Goal: Transaction & Acquisition: Purchase product/service

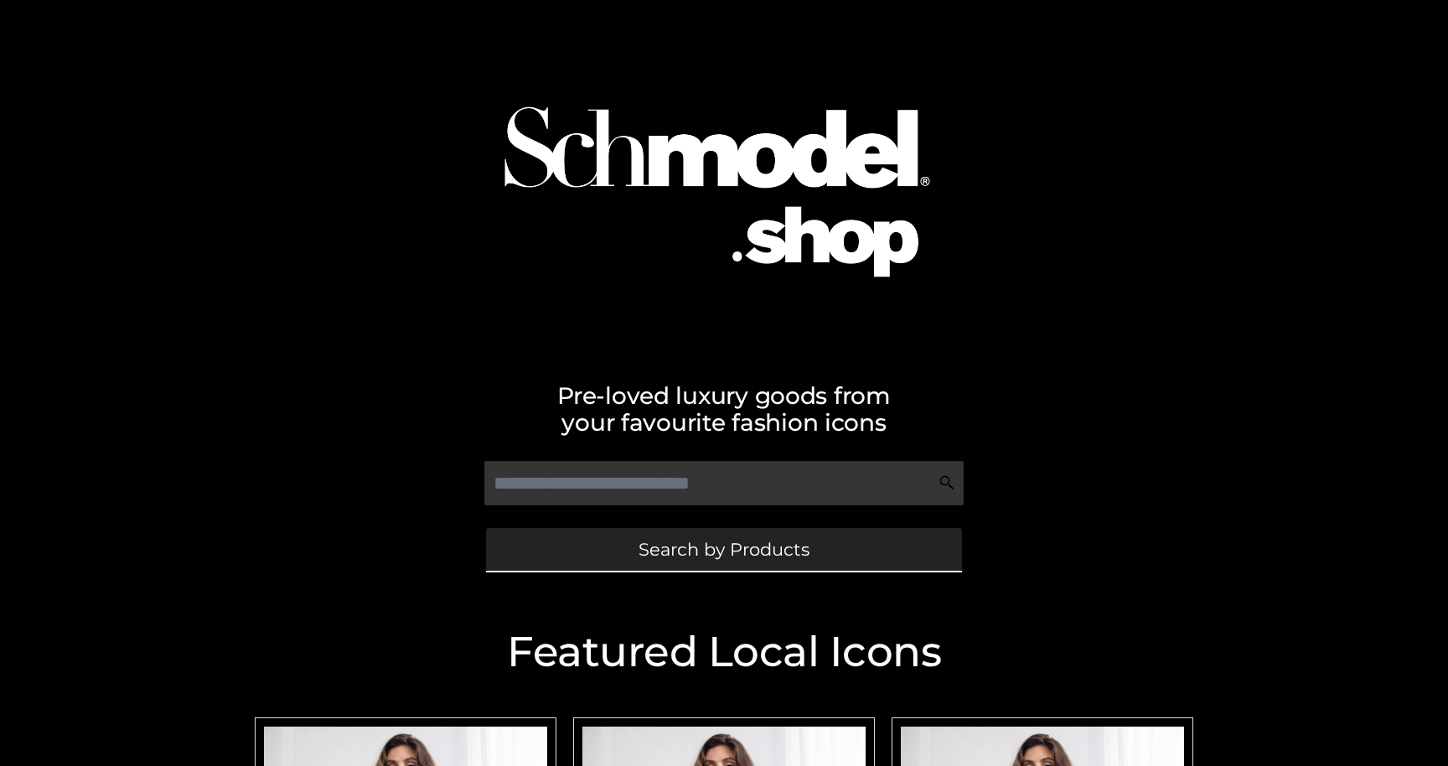
click at [713, 541] on span "Search by Products" at bounding box center [723, 549] width 171 height 18
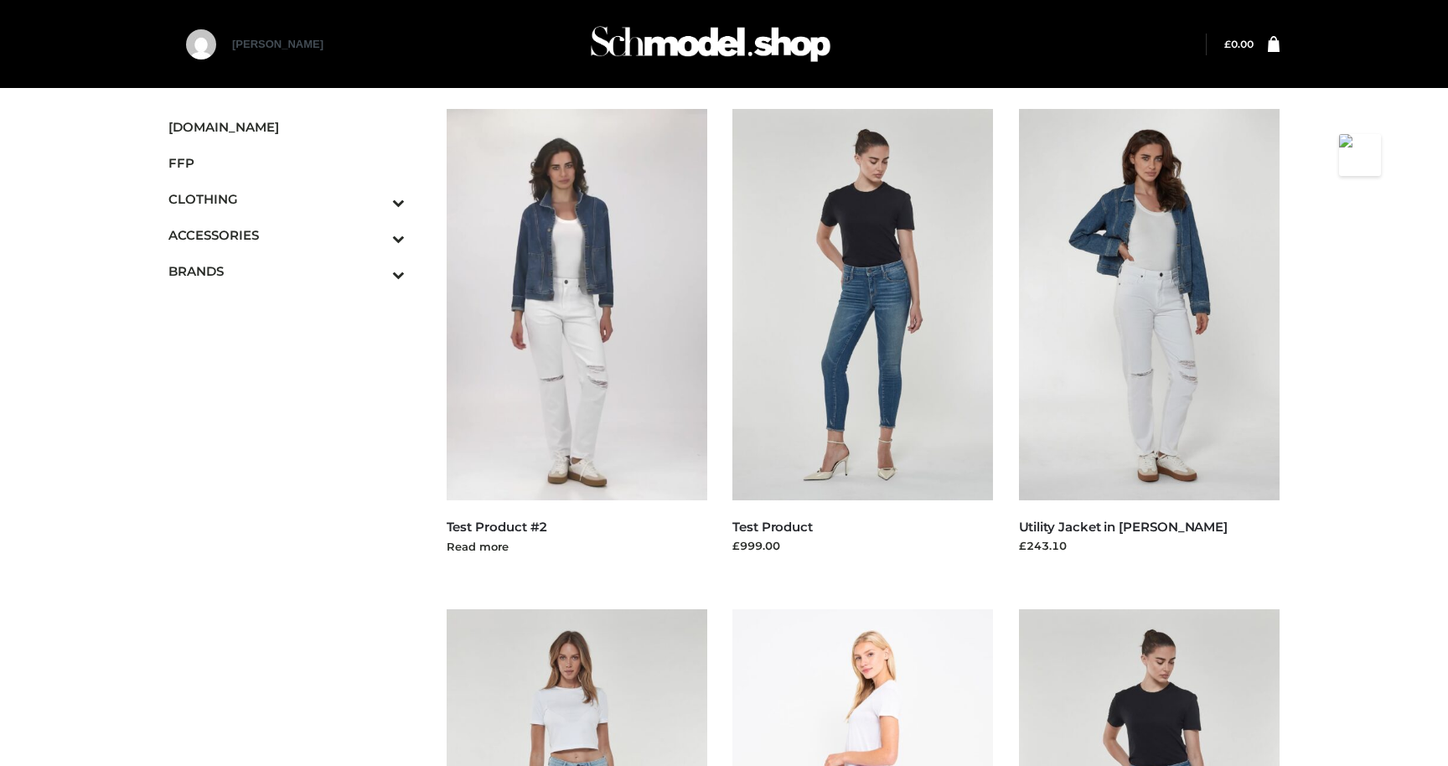
click at [567, 370] on img at bounding box center [577, 304] width 261 height 391
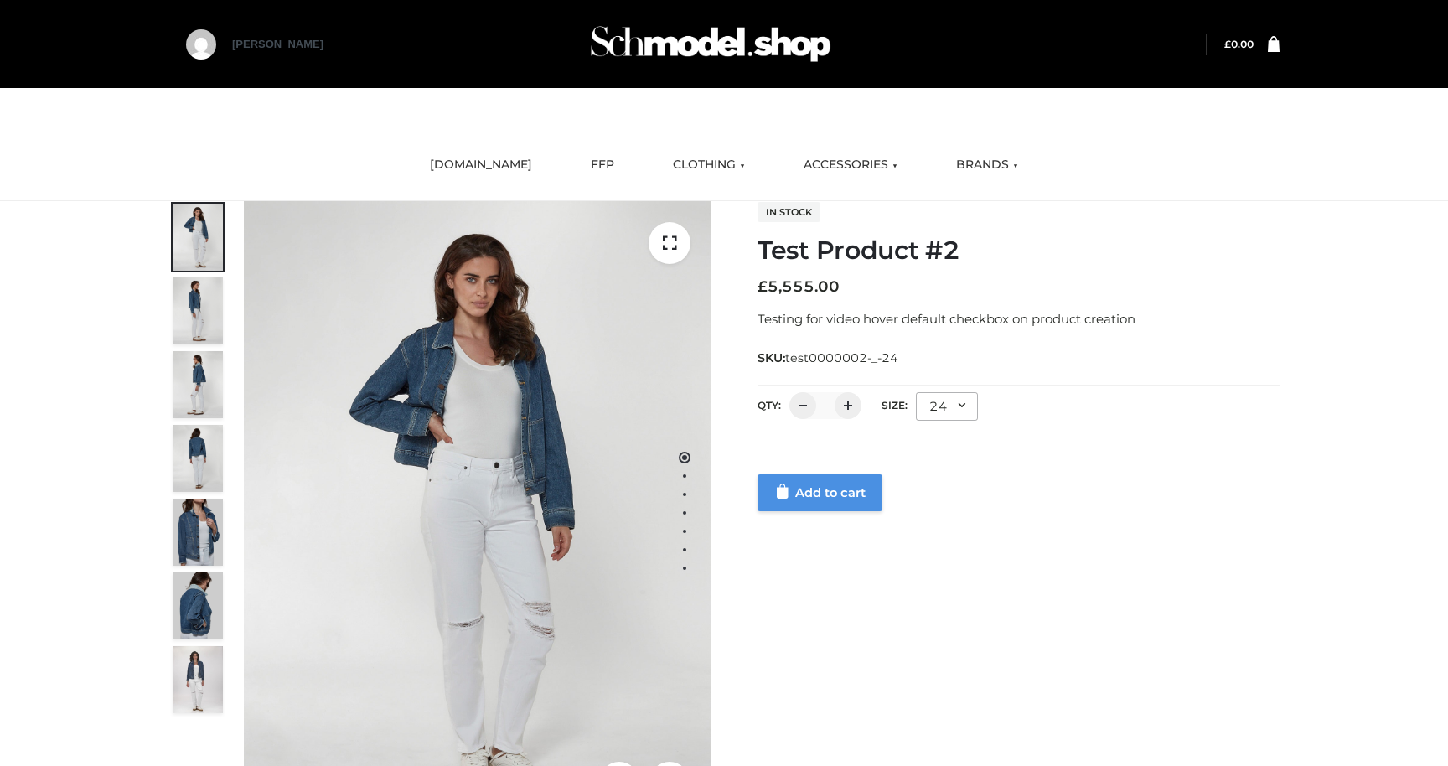
click at [818, 481] on link "Add to cart" at bounding box center [819, 492] width 125 height 37
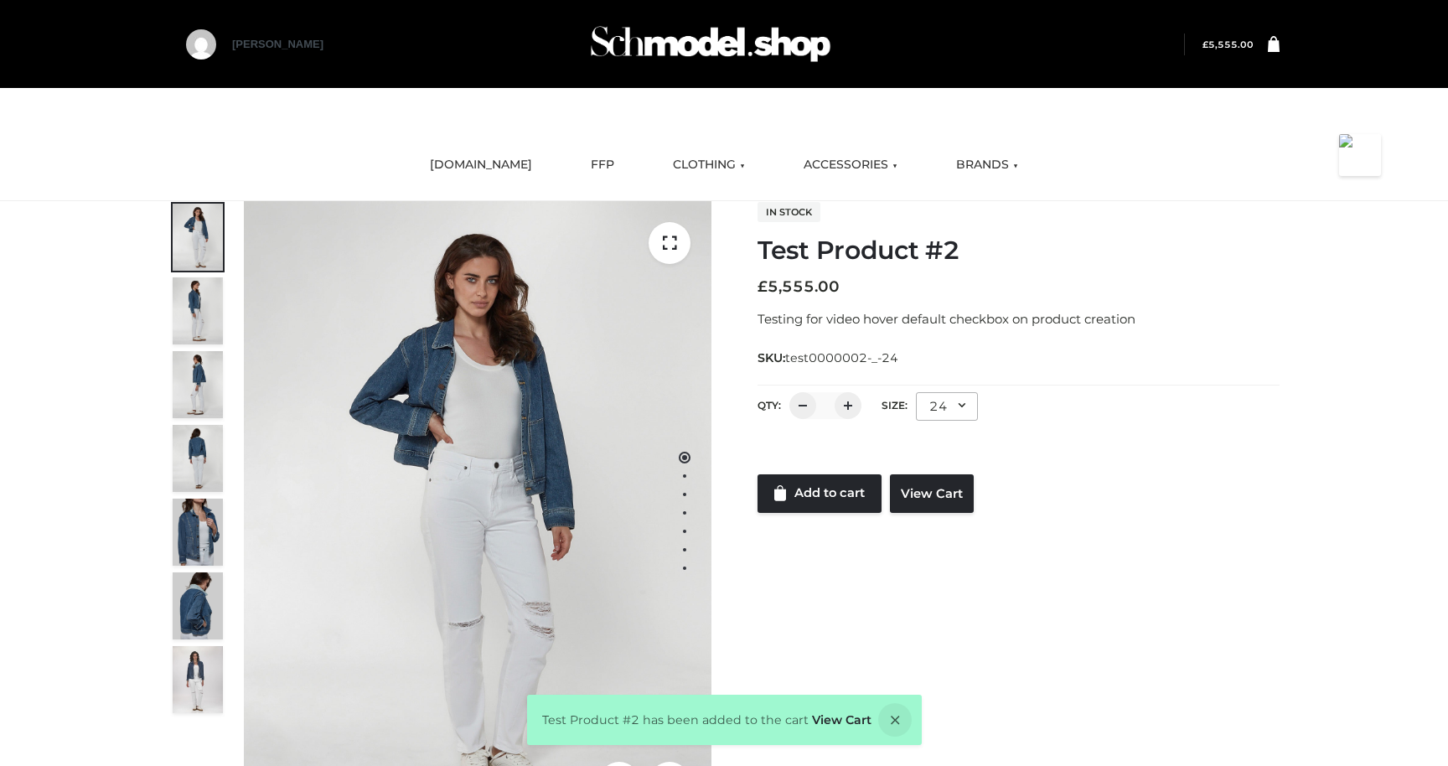
click at [1232, 39] on bdi "£ 5,555.00" at bounding box center [1227, 44] width 51 height 11
click at [934, 486] on link "View Cart" at bounding box center [932, 493] width 84 height 39
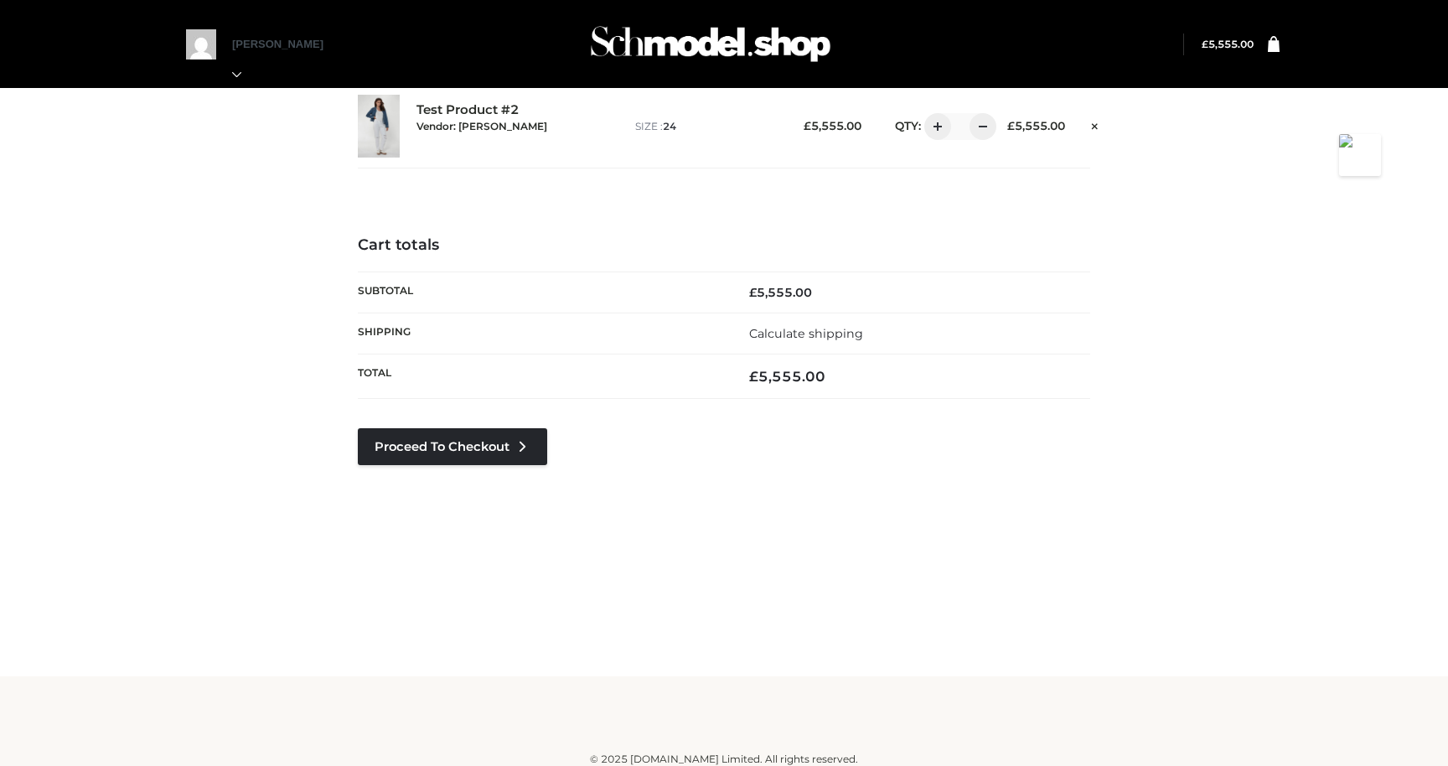
click at [467, 108] on div "Test Product #2 Vendor: Parkersmith BAILEY" at bounding box center [517, 125] width 202 height 47
click at [489, 108] on div "Test Product #2 Vendor: Parkersmith BAILEY" at bounding box center [517, 125] width 202 height 47
click at [470, 121] on small "Vendor: Parkersmith" at bounding box center [481, 126] width 131 height 13
click at [472, 127] on small "Vendor: [PERSON_NAME]" at bounding box center [481, 126] width 131 height 13
click at [445, 110] on div "Test Product #2 Vendor: Parkersmith BAILEY" at bounding box center [517, 125] width 202 height 47
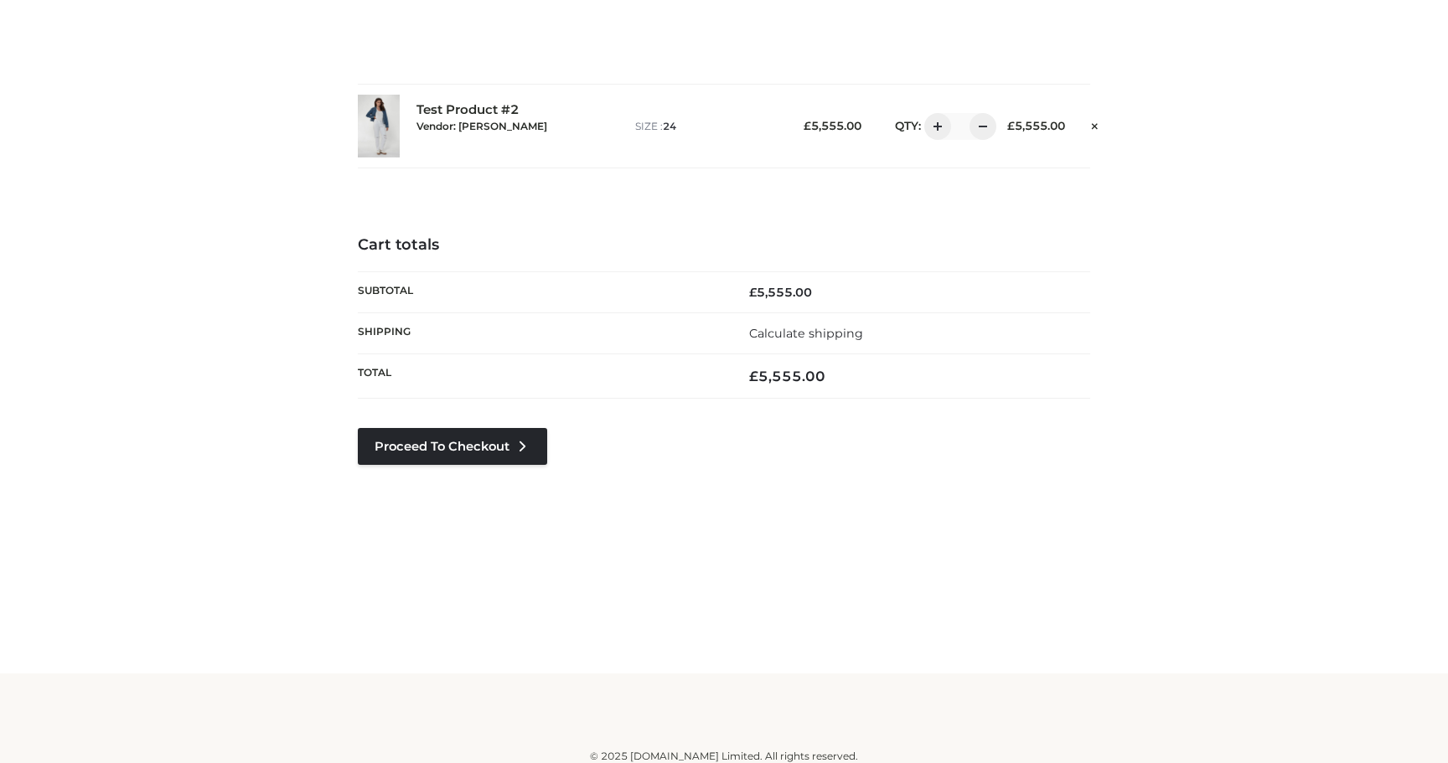
click at [488, 122] on small "Vendor: [PERSON_NAME]" at bounding box center [481, 126] width 131 height 13
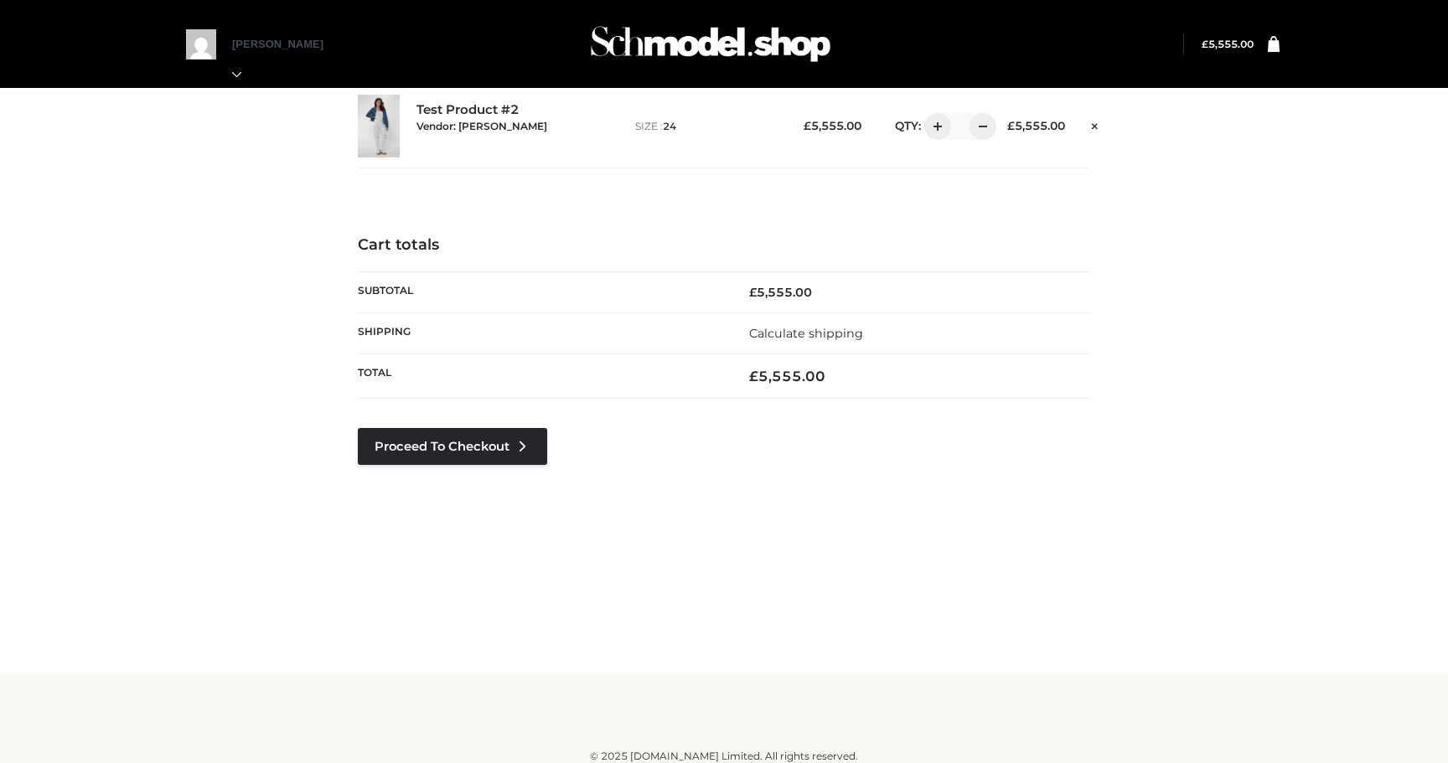
click at [483, 104] on div "Test Product #2 Vendor: [PERSON_NAME]" at bounding box center [517, 125] width 202 height 47
click at [453, 106] on div "Test Product #2 Vendor: [PERSON_NAME]" at bounding box center [517, 125] width 202 height 47
click at [462, 136] on div "Test Product #2 Vendor: Parkersmith BAILEY" at bounding box center [517, 125] width 202 height 47
click at [462, 113] on div "Test Product #2 Vendor: Parkersmith BAILEY" at bounding box center [517, 125] width 202 height 47
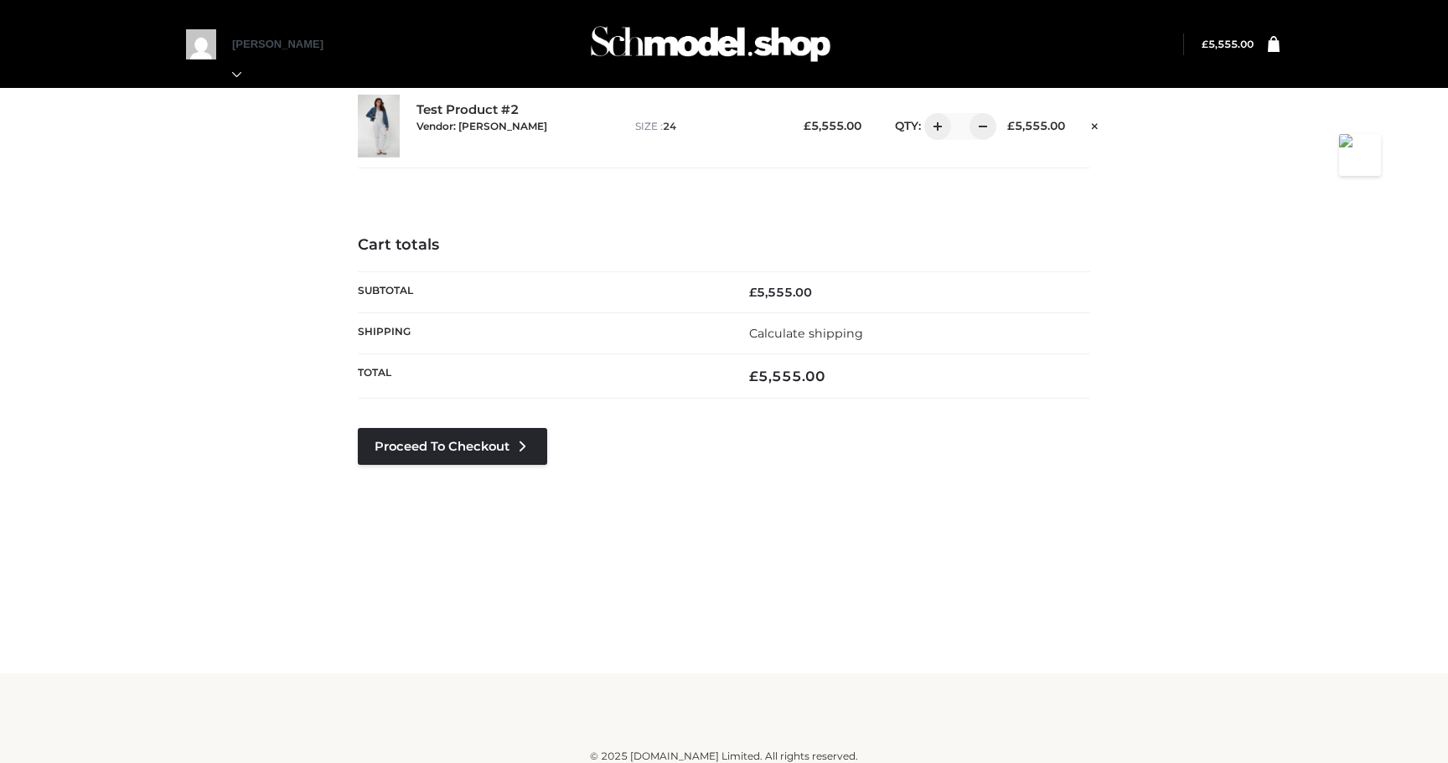
click at [475, 165] on div "Test Product #2 Vendor: Parkersmith BAILEY size : 24 £ 5,555.00 QTY: * £ 5,555.…" at bounding box center [724, 126] width 732 height 85
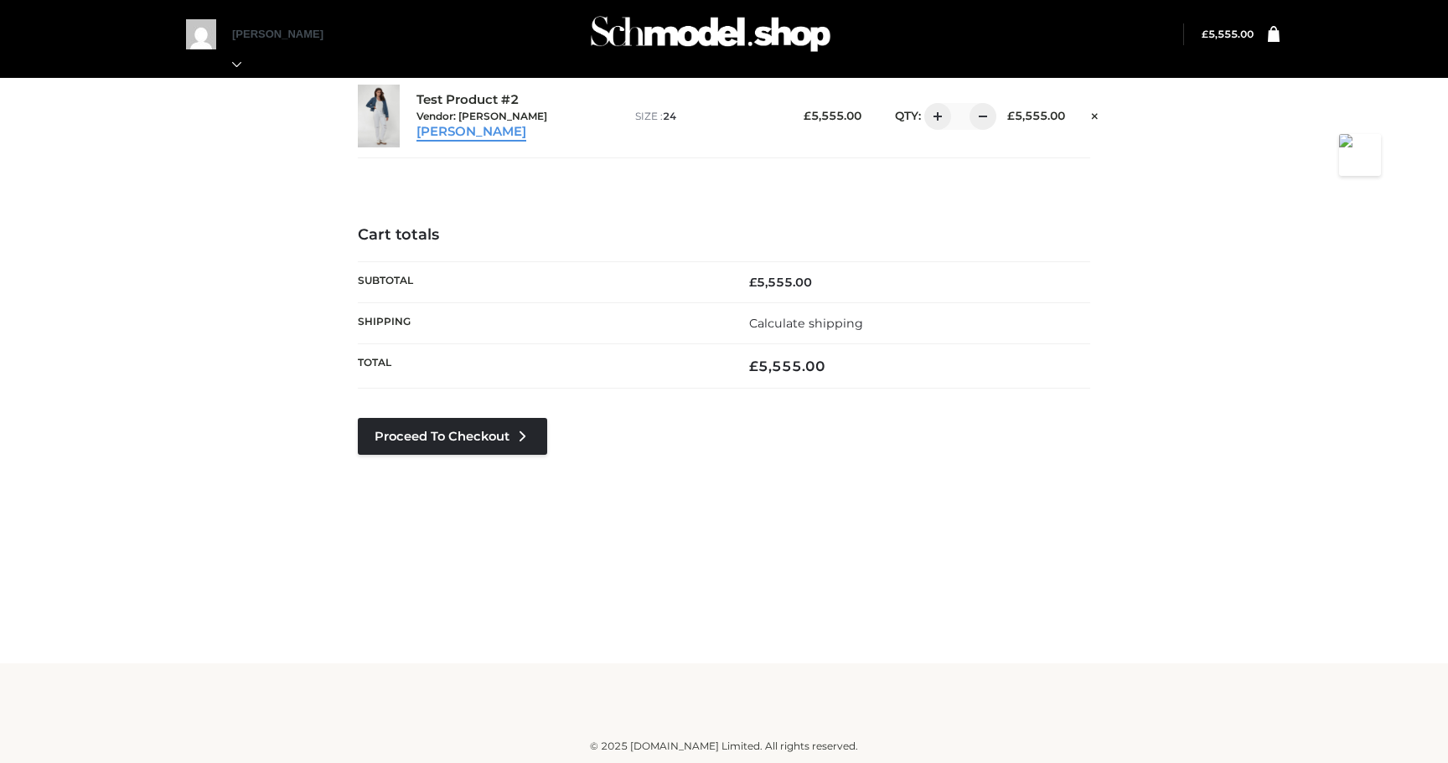
click at [526, 124] on link "[PERSON_NAME]" at bounding box center [471, 132] width 110 height 16
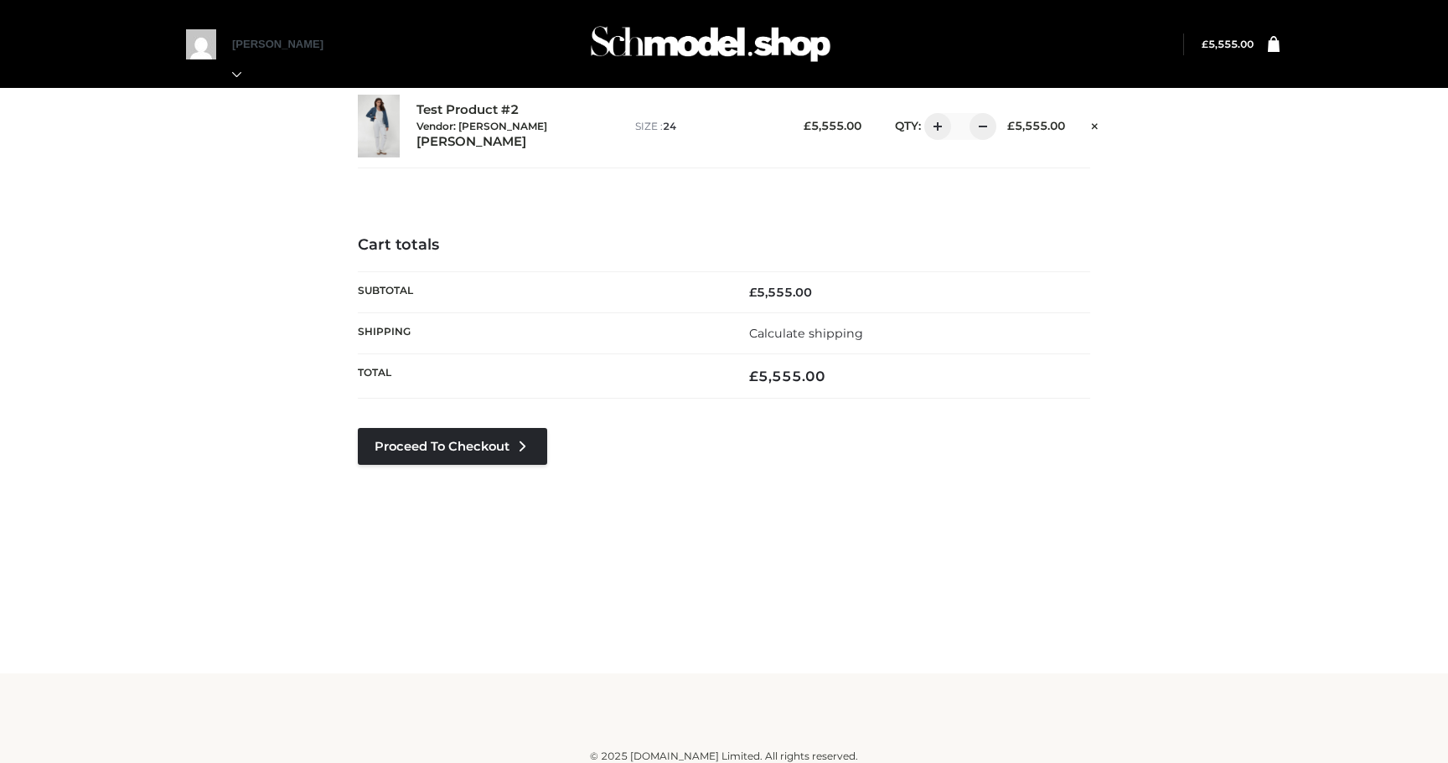
scroll to position [10, 0]
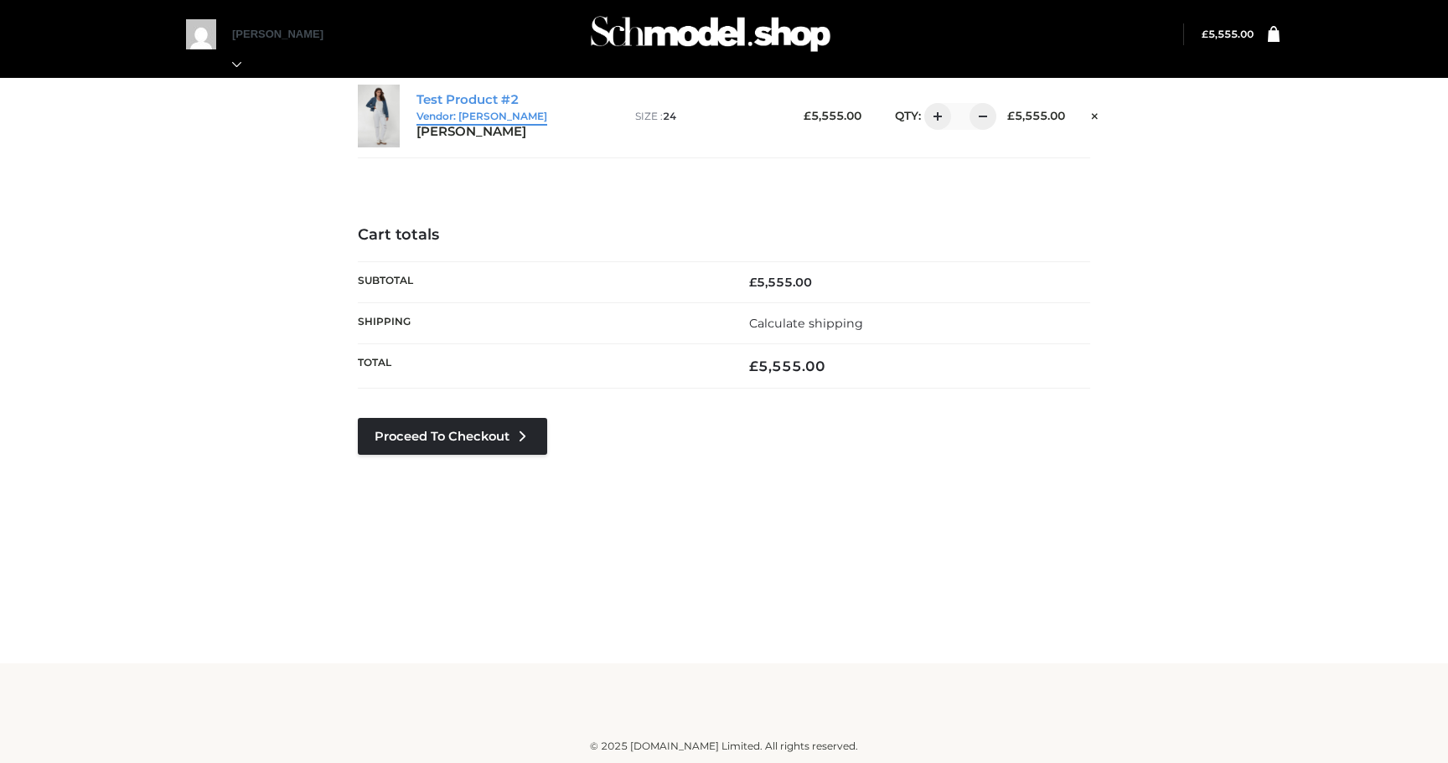
click at [490, 122] on small "Vendor: [PERSON_NAME]" at bounding box center [481, 116] width 131 height 13
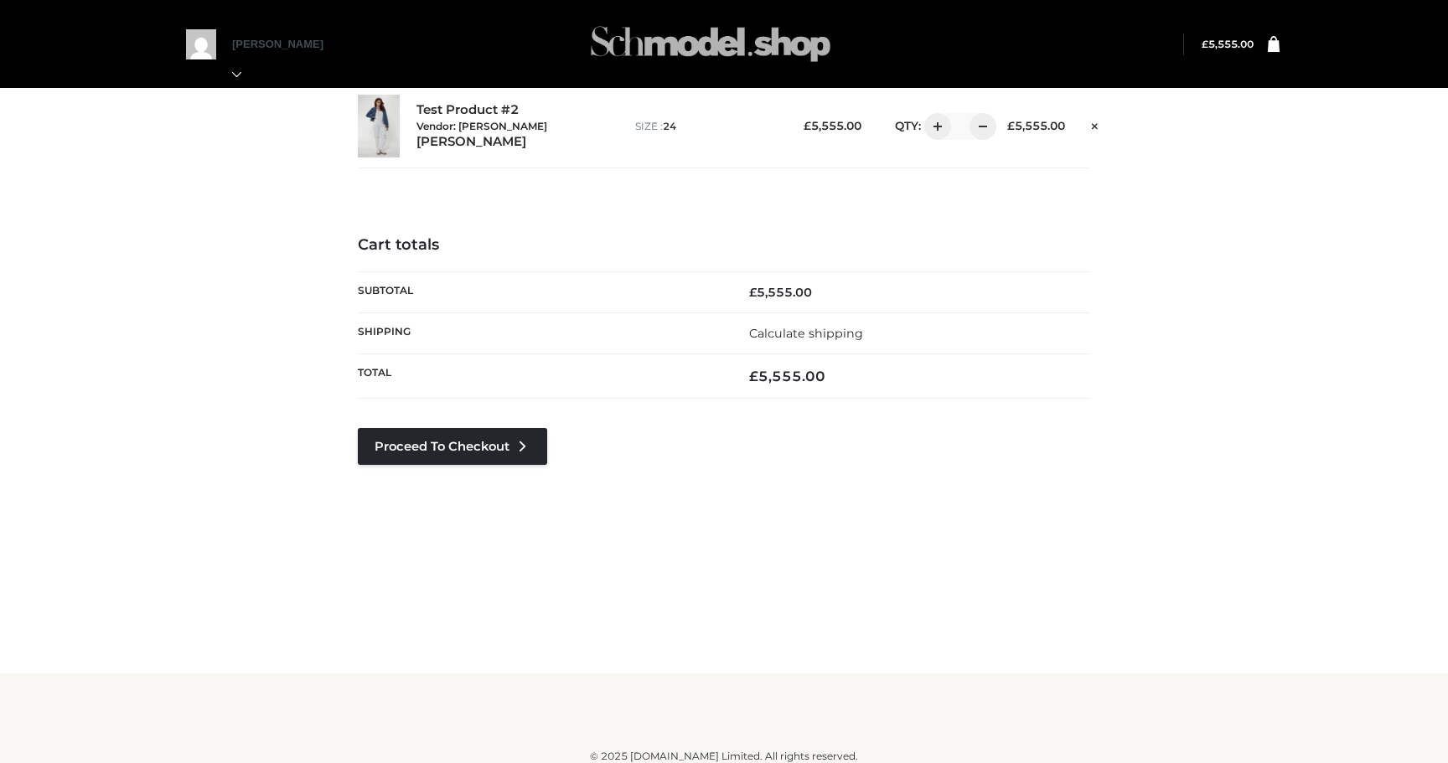
scroll to position [10, 0]
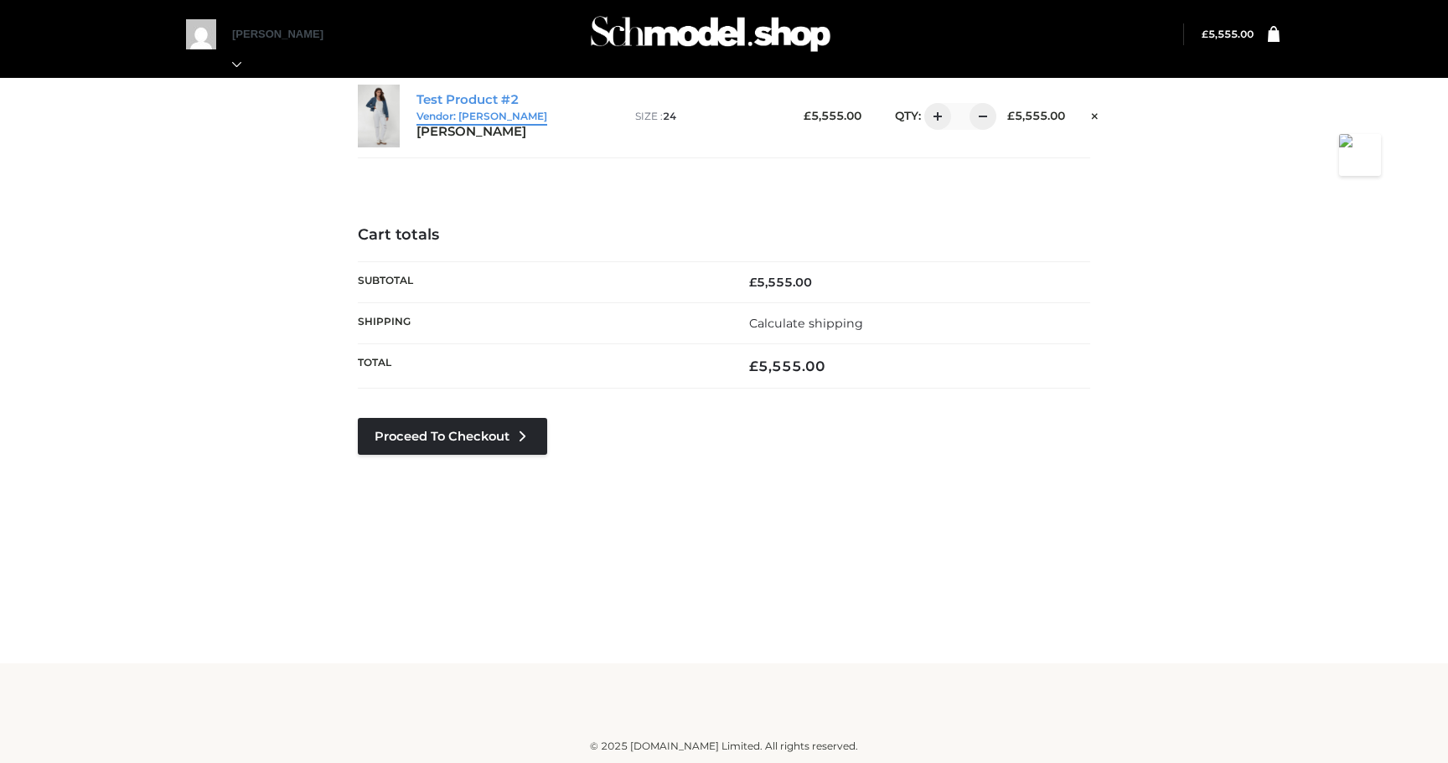
click at [485, 104] on link "Test Product #2 Vendor: Parkersmith" at bounding box center [481, 108] width 131 height 32
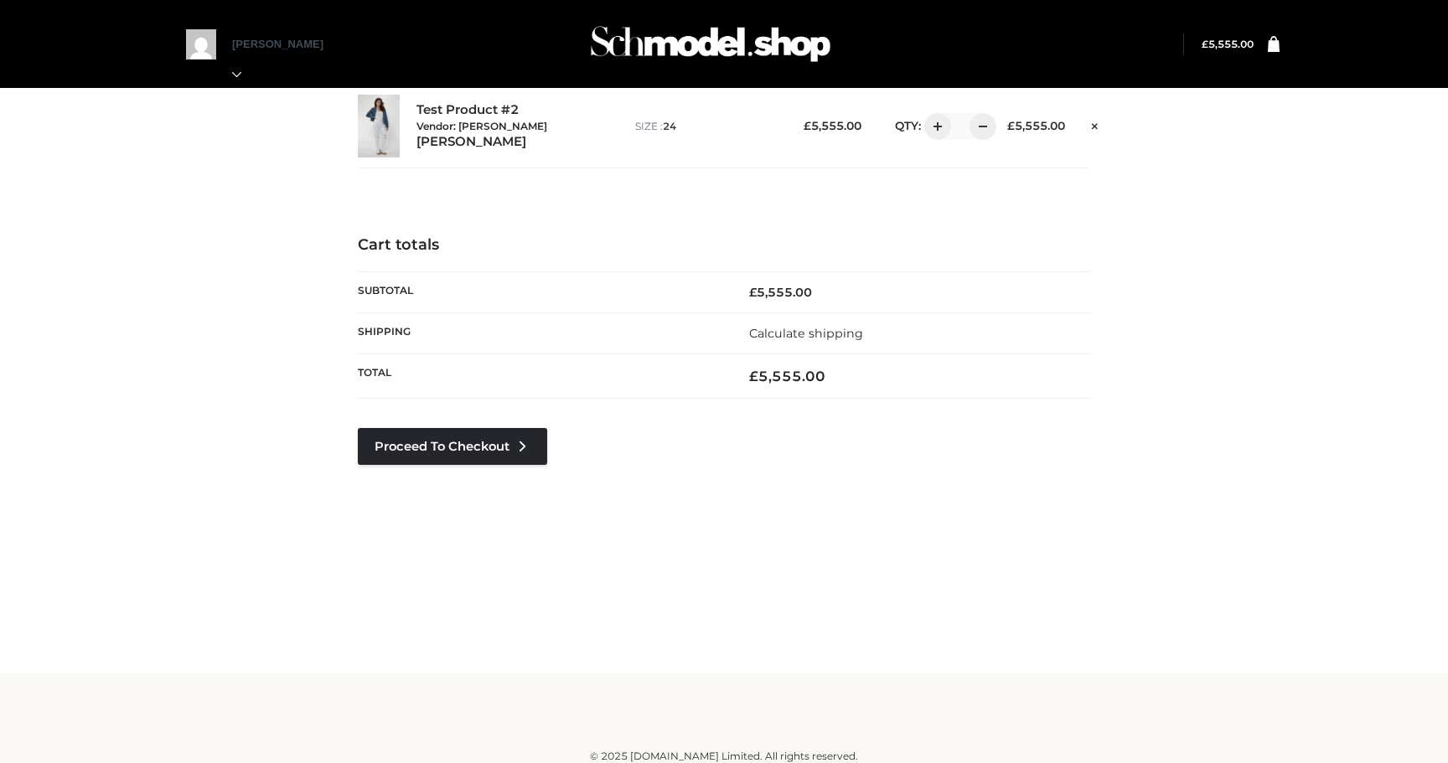
scroll to position [10, 0]
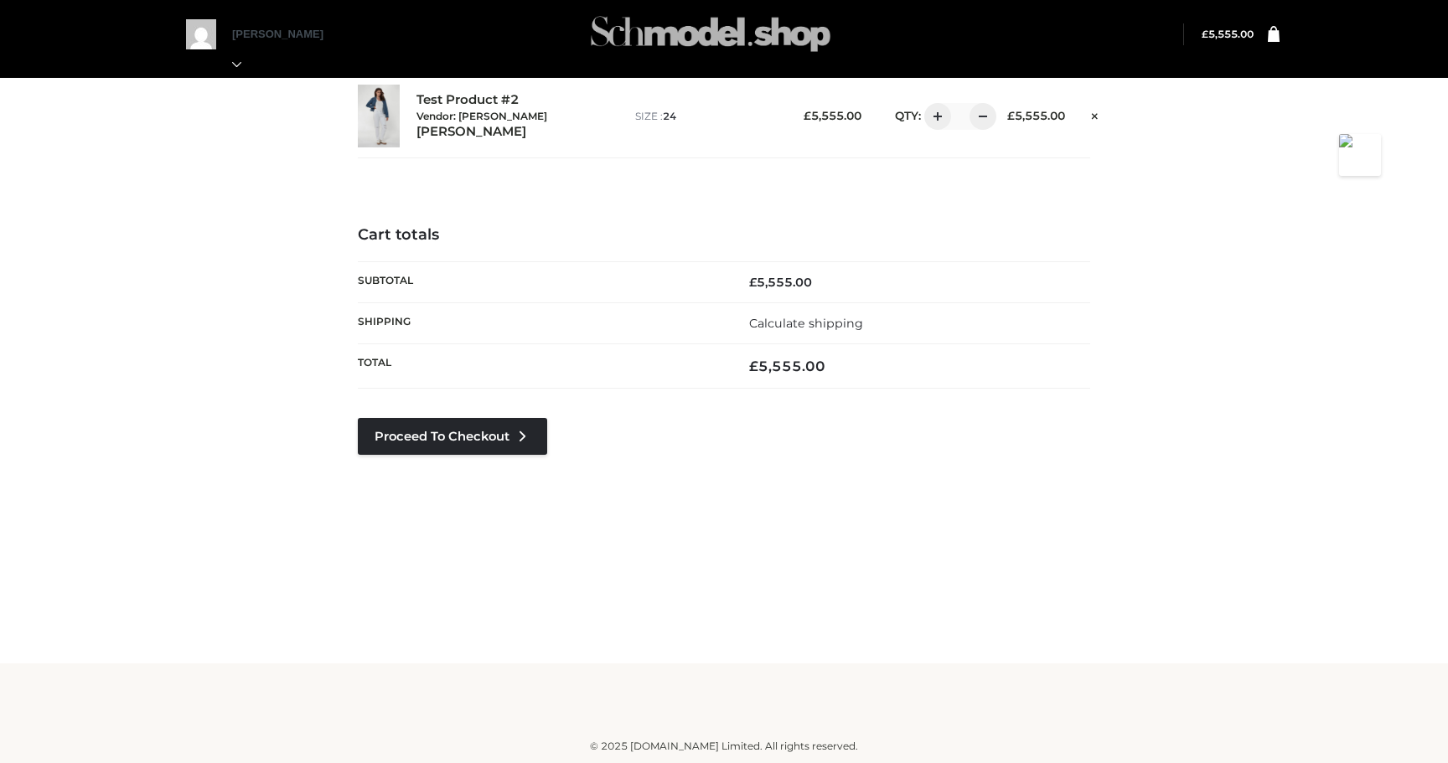
click at [658, 28] on img at bounding box center [710, 34] width 251 height 66
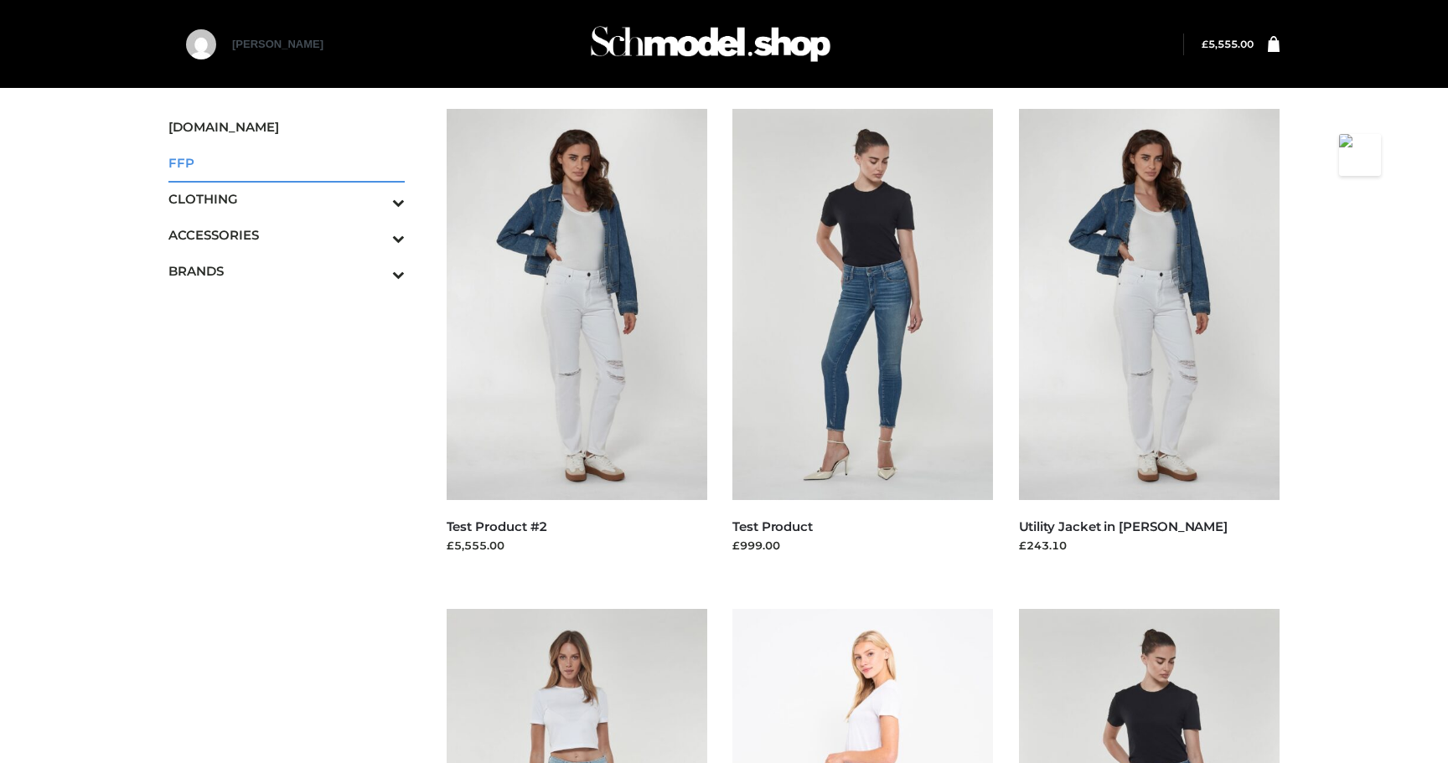
click at [182, 160] on span "FFP" at bounding box center [286, 162] width 236 height 19
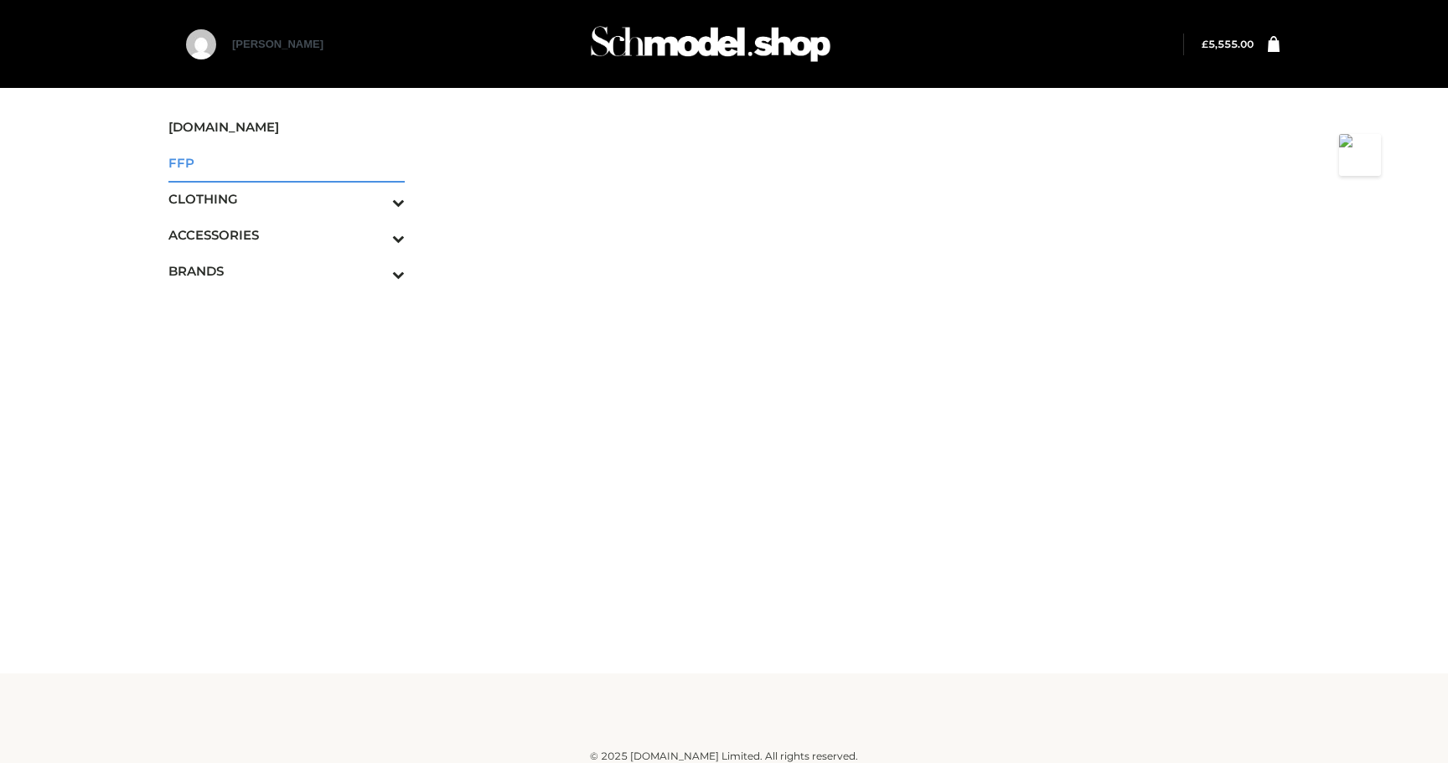
click at [210, 156] on span "FFP" at bounding box center [286, 162] width 236 height 19
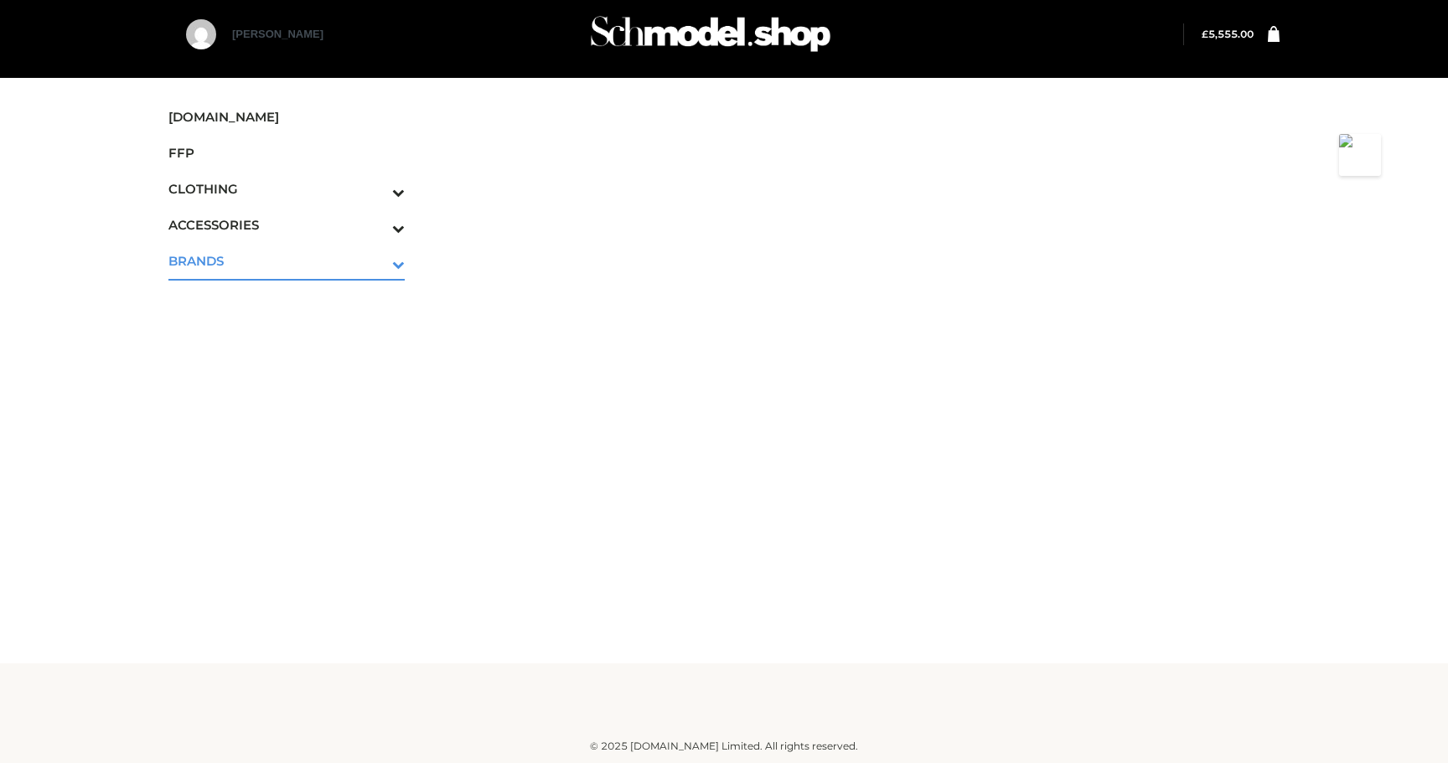
click at [301, 256] on span "BRANDS" at bounding box center [286, 260] width 236 height 19
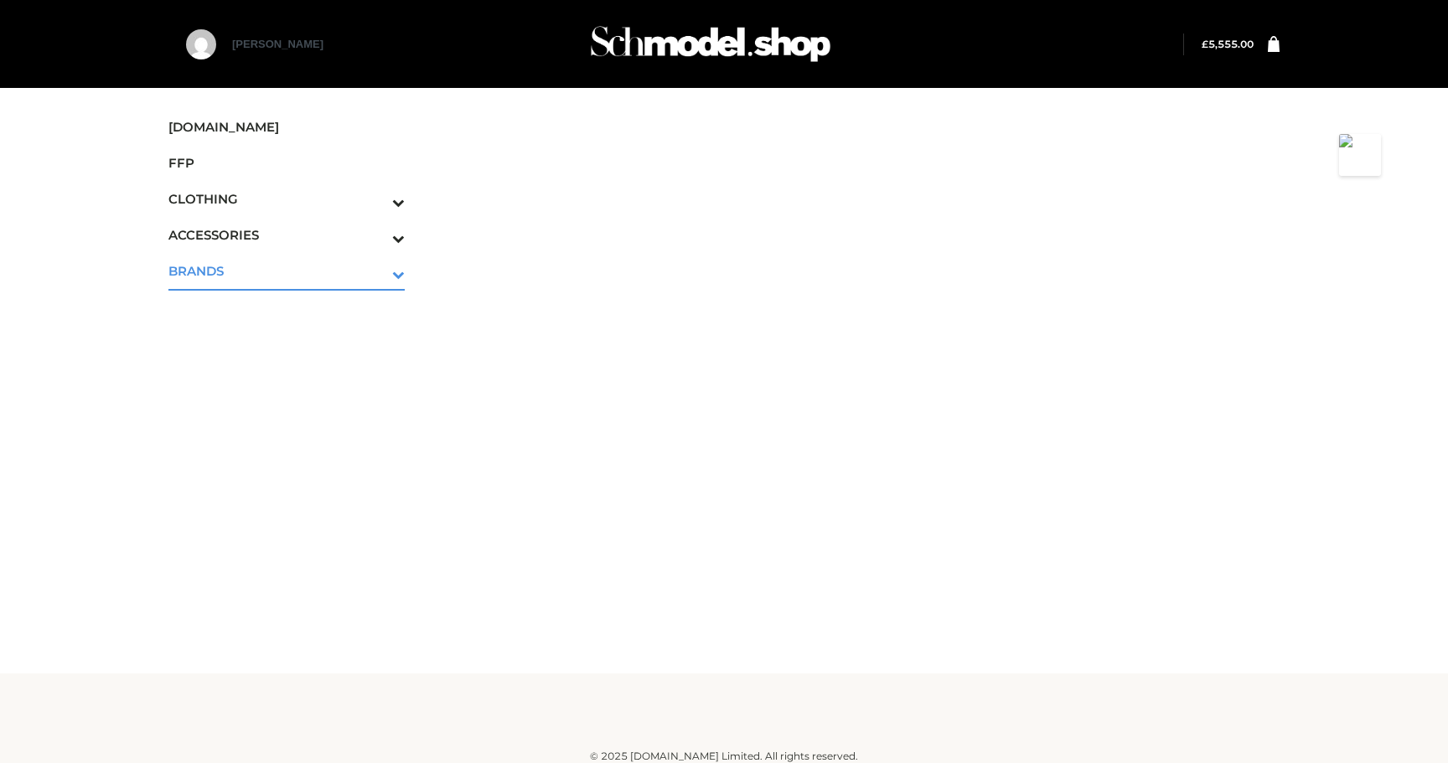
click at [399, 273] on icon "Toggle Submenu" at bounding box center [311, 274] width 188 height 19
click at [239, 310] on span "OPP SWIMWEAR" at bounding box center [294, 306] width 219 height 19
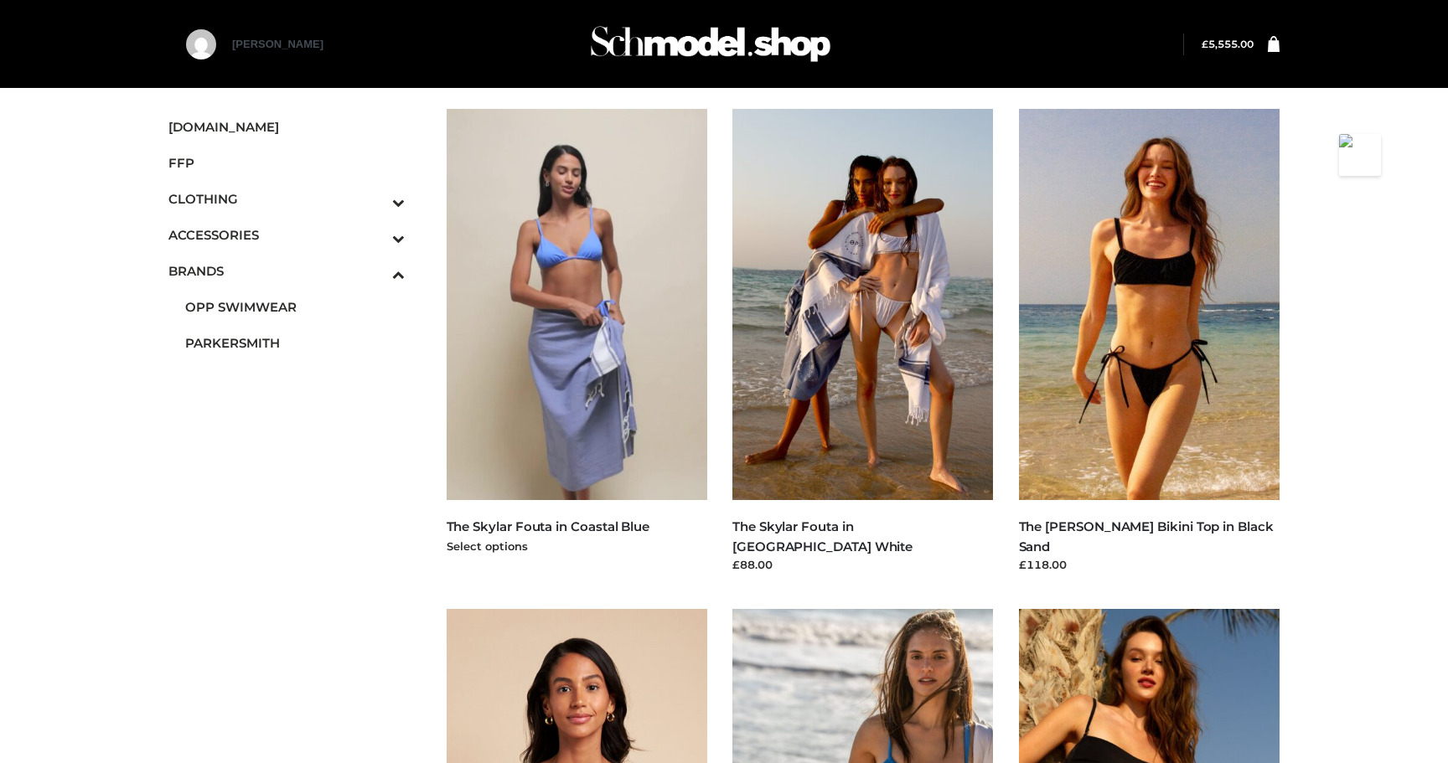
click at [640, 337] on img at bounding box center [577, 304] width 261 height 391
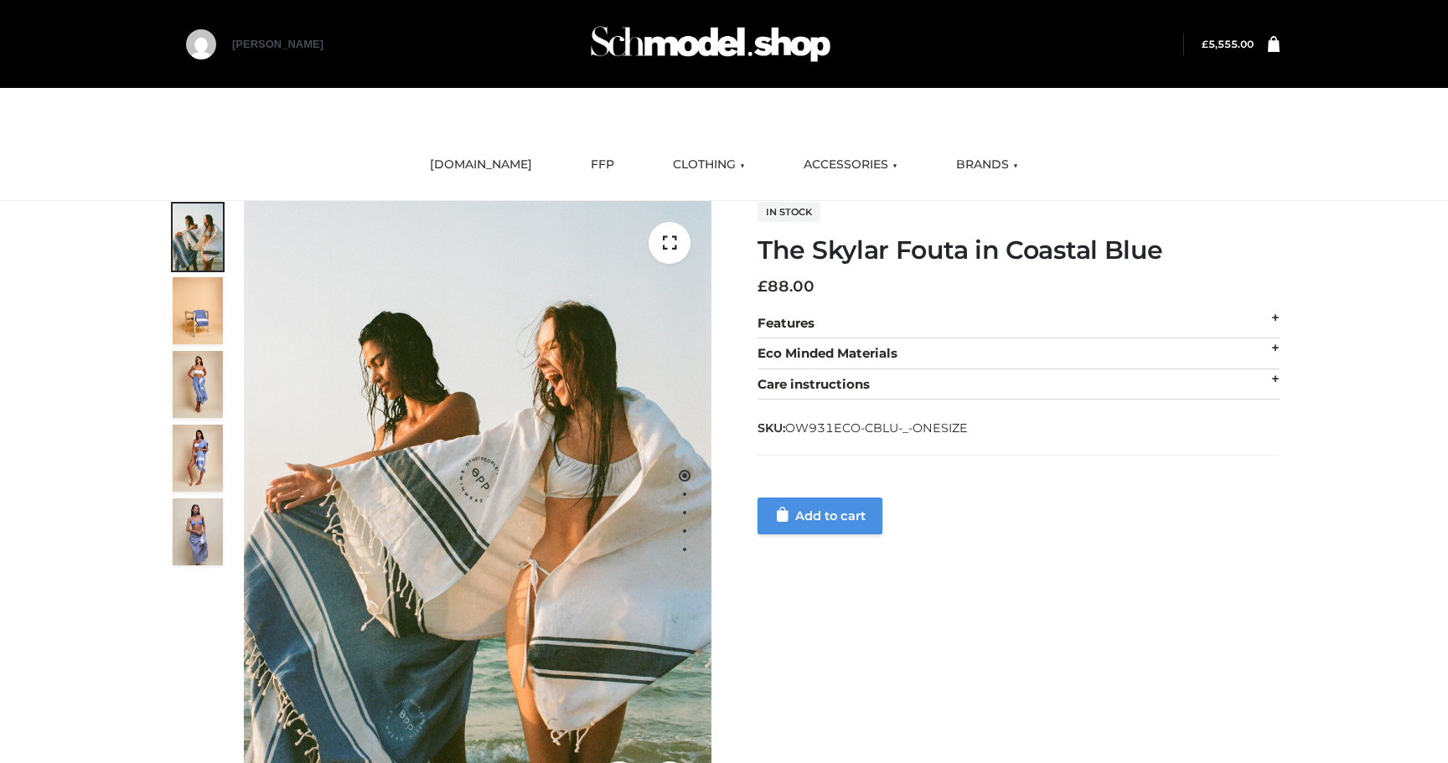
click at [840, 522] on link "Add to cart" at bounding box center [819, 516] width 125 height 37
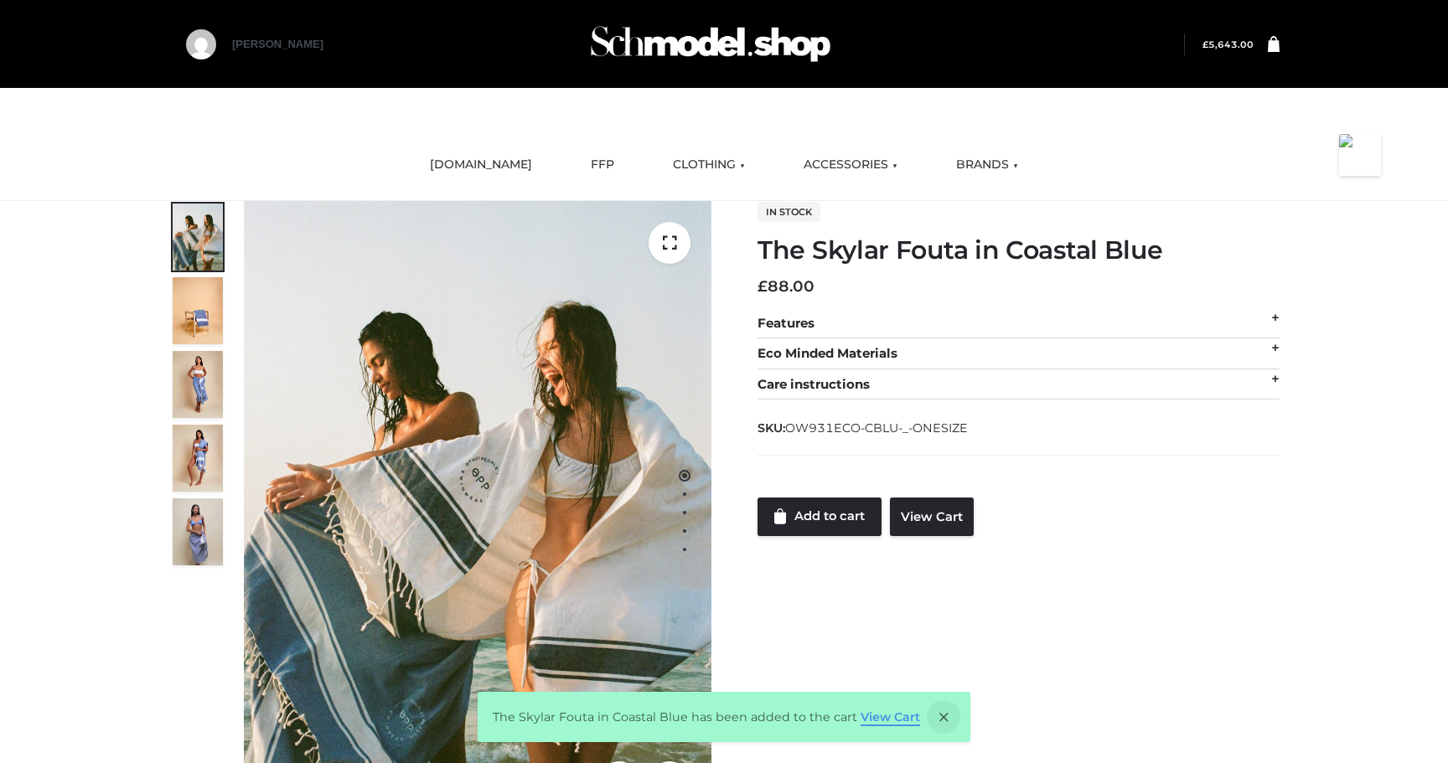
click at [897, 718] on link "View Cart" at bounding box center [889, 717] width 59 height 15
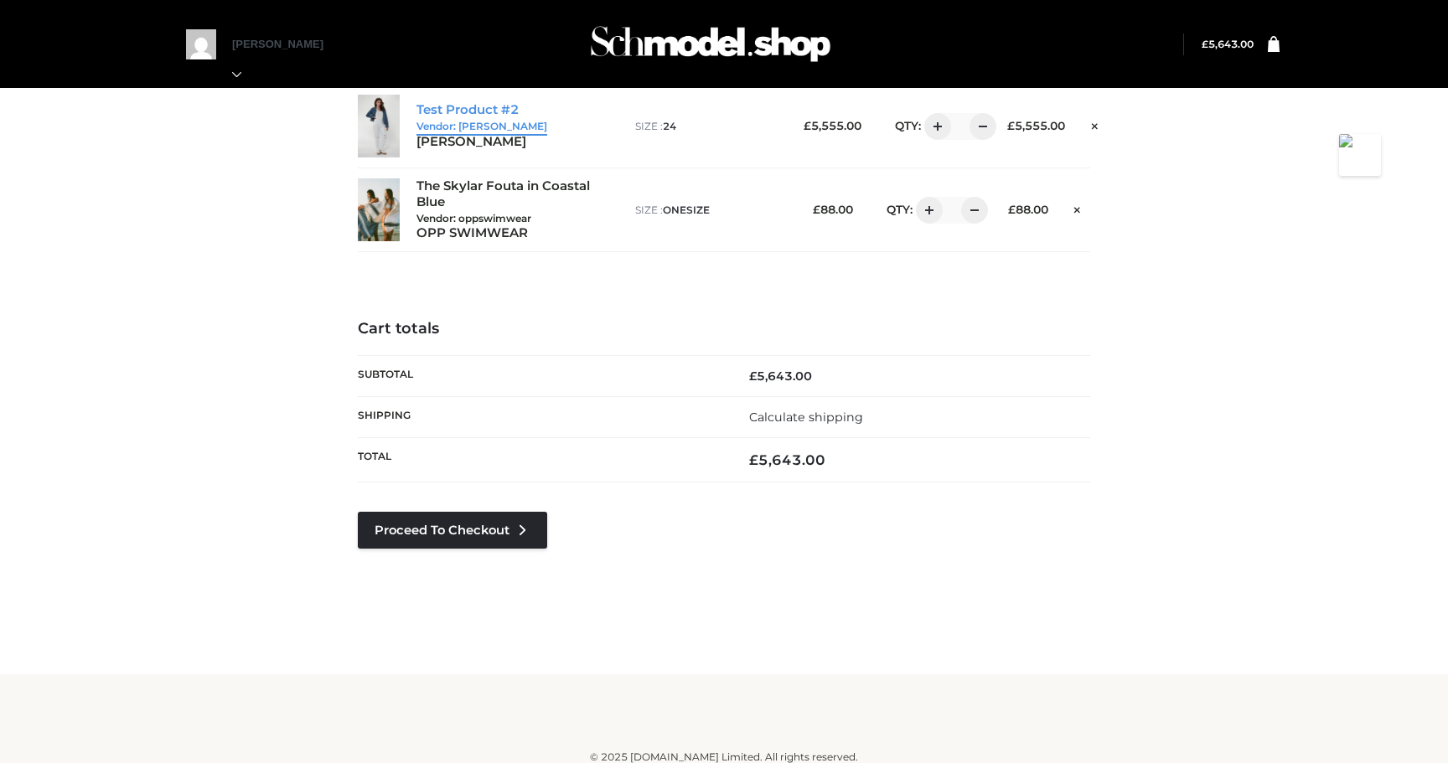
click at [467, 123] on link "Test Product #2 Vendor: Parkersmith" at bounding box center [481, 118] width 131 height 32
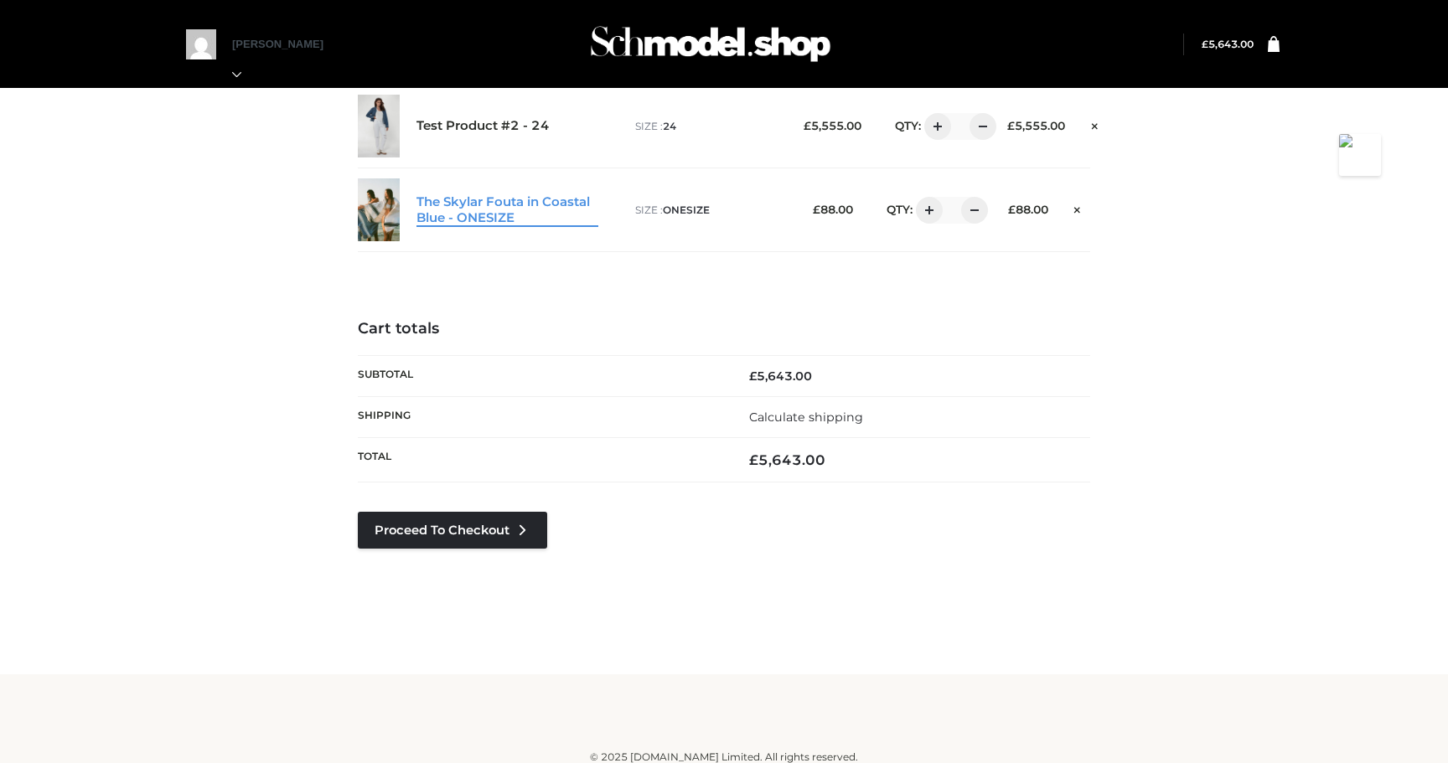
click at [499, 199] on link "The Skylar Fouta in Coastal Blue - ONESIZE" at bounding box center [507, 210] width 182 height 32
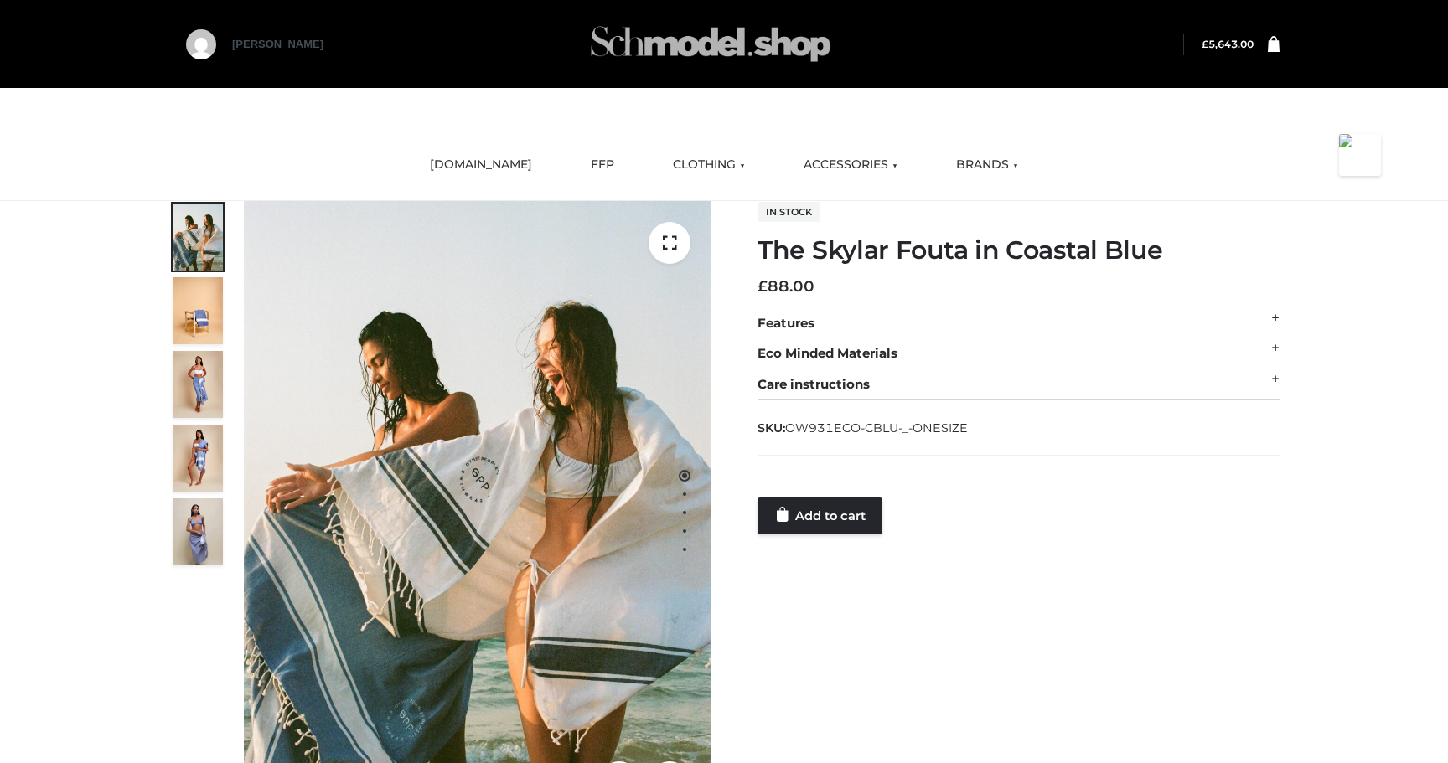
click at [669, 46] on img at bounding box center [710, 44] width 251 height 66
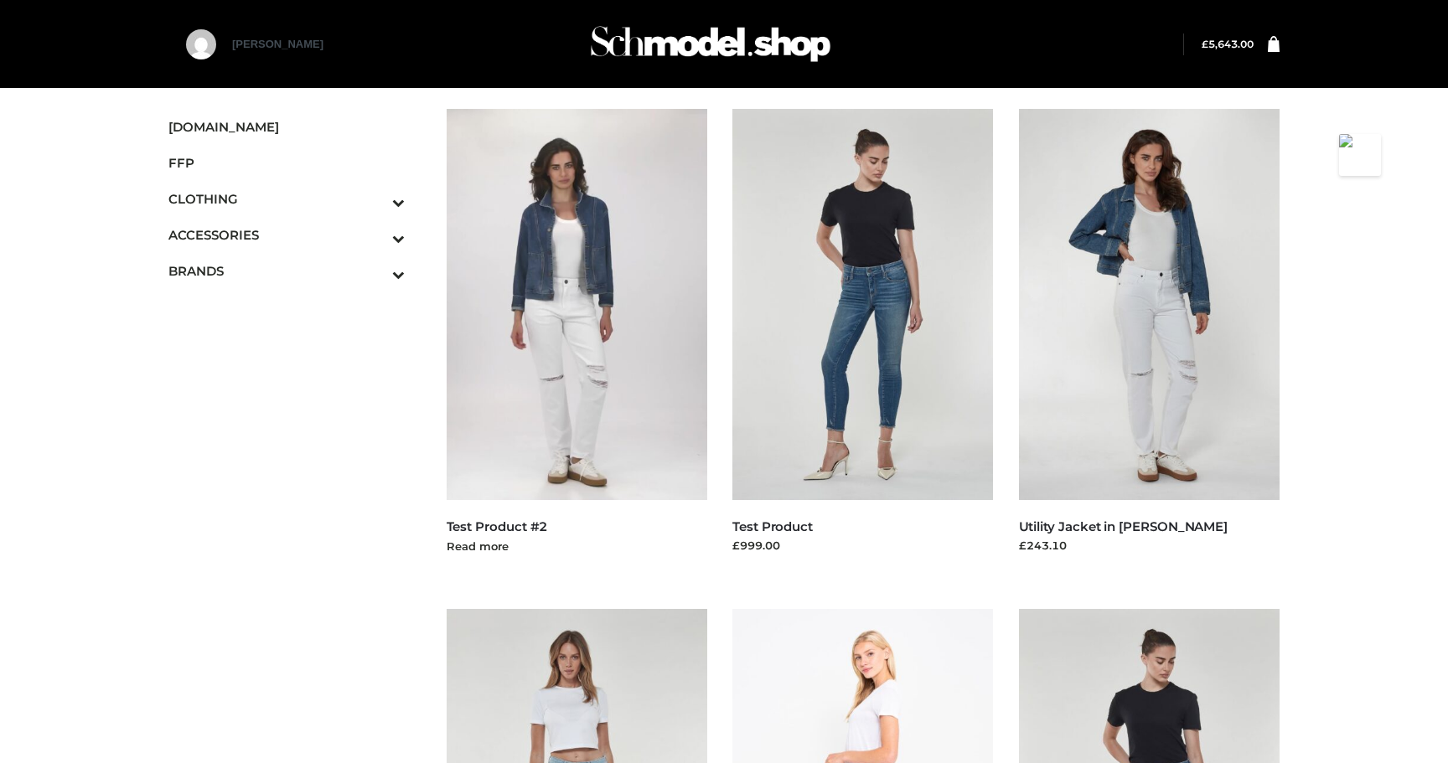
click at [599, 204] on img at bounding box center [577, 304] width 261 height 391
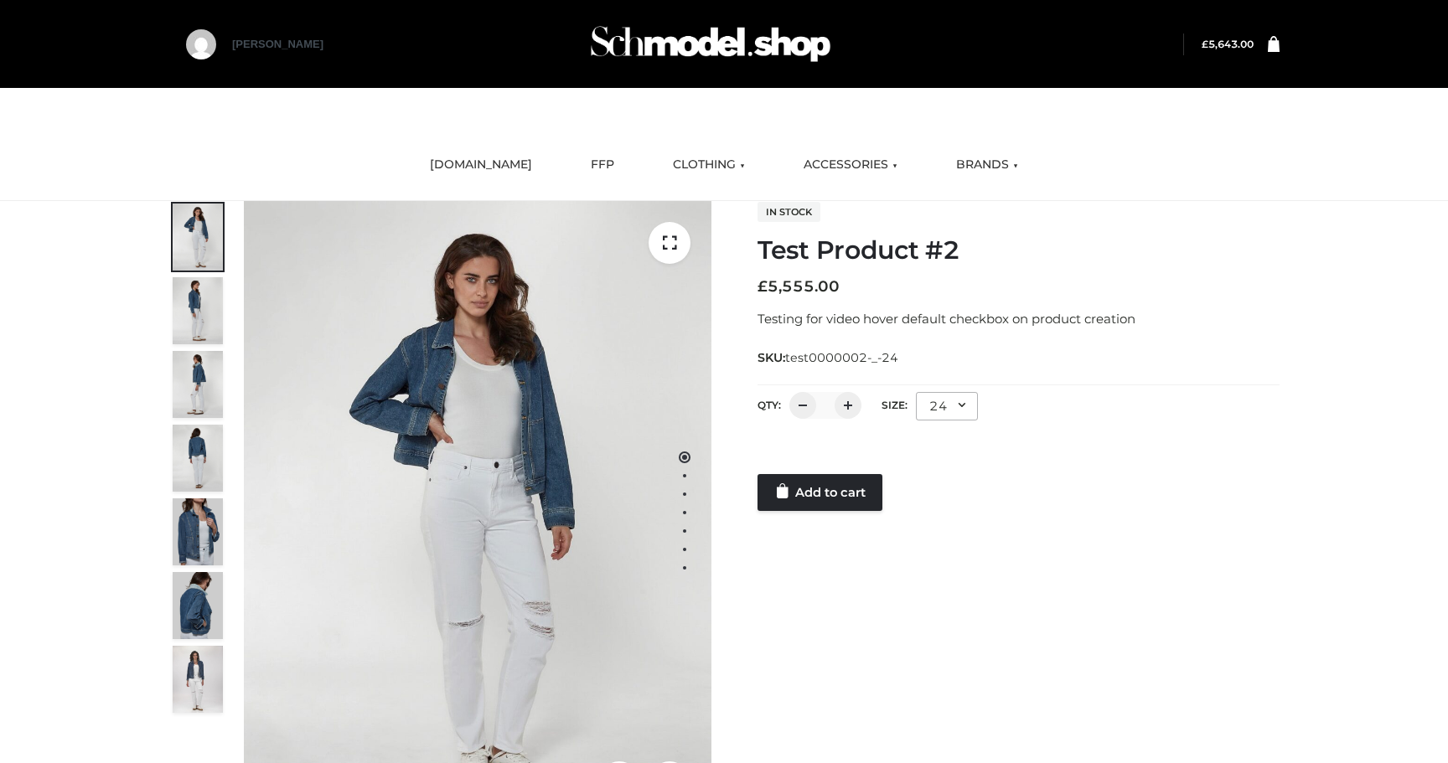
click at [1240, 44] on bdi "£ 5,643.00" at bounding box center [1227, 44] width 52 height 13
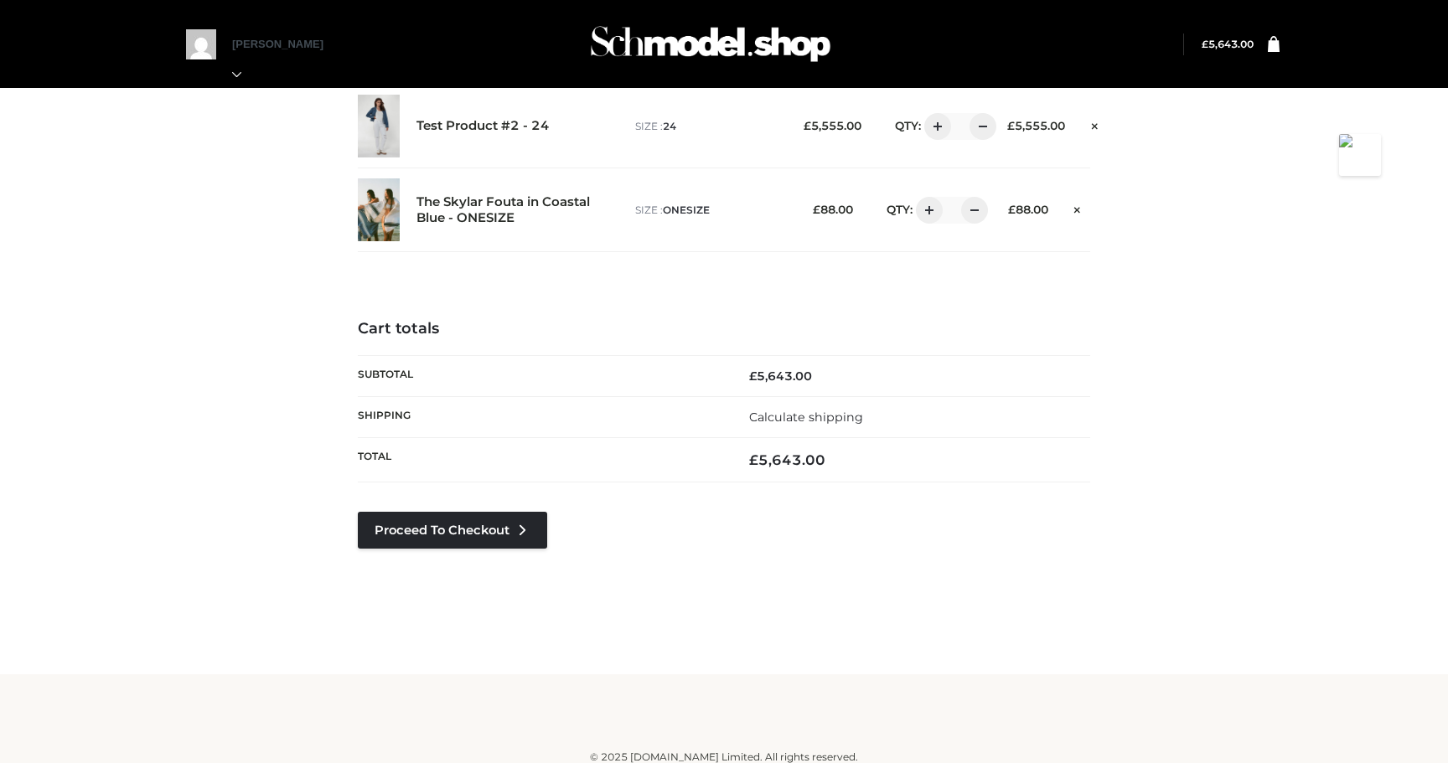
click at [731, 477] on td "£ 5,643.00" at bounding box center [907, 460] width 366 height 44
click at [486, 204] on link "The Skylar Fouta in Coastal Blue" at bounding box center [507, 210] width 182 height 32
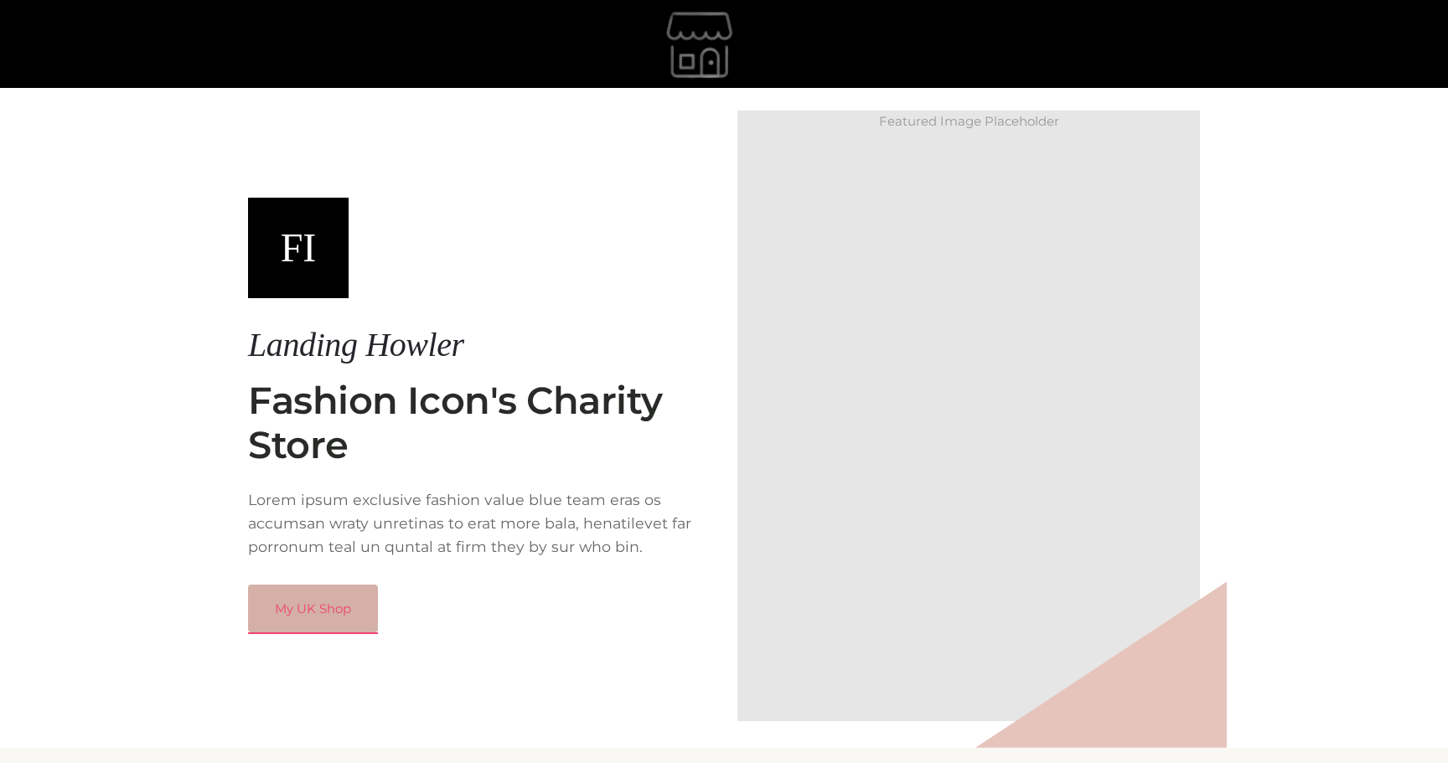
click at [335, 616] on link "My UK Shop" at bounding box center [313, 609] width 130 height 49
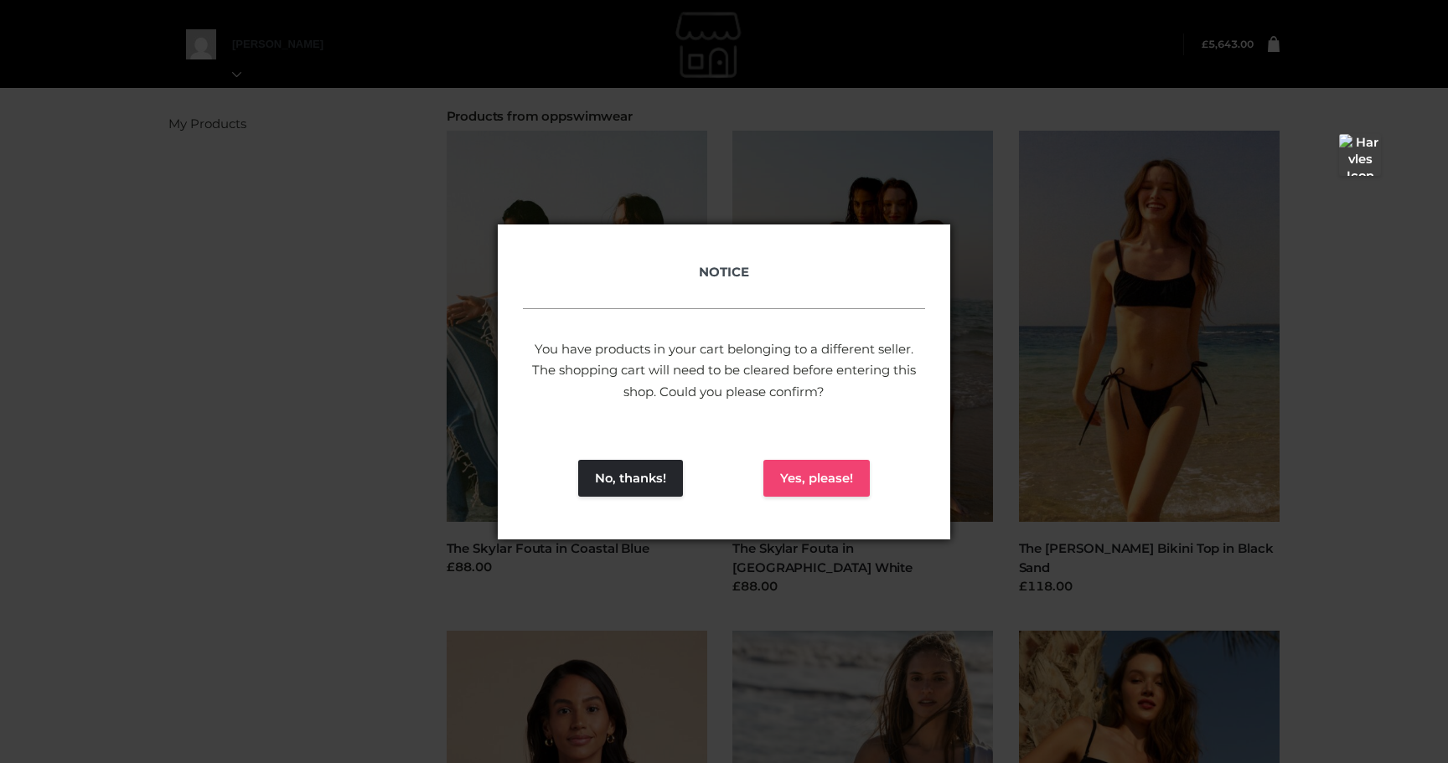
click at [818, 470] on button "Yes, please!" at bounding box center [816, 478] width 106 height 37
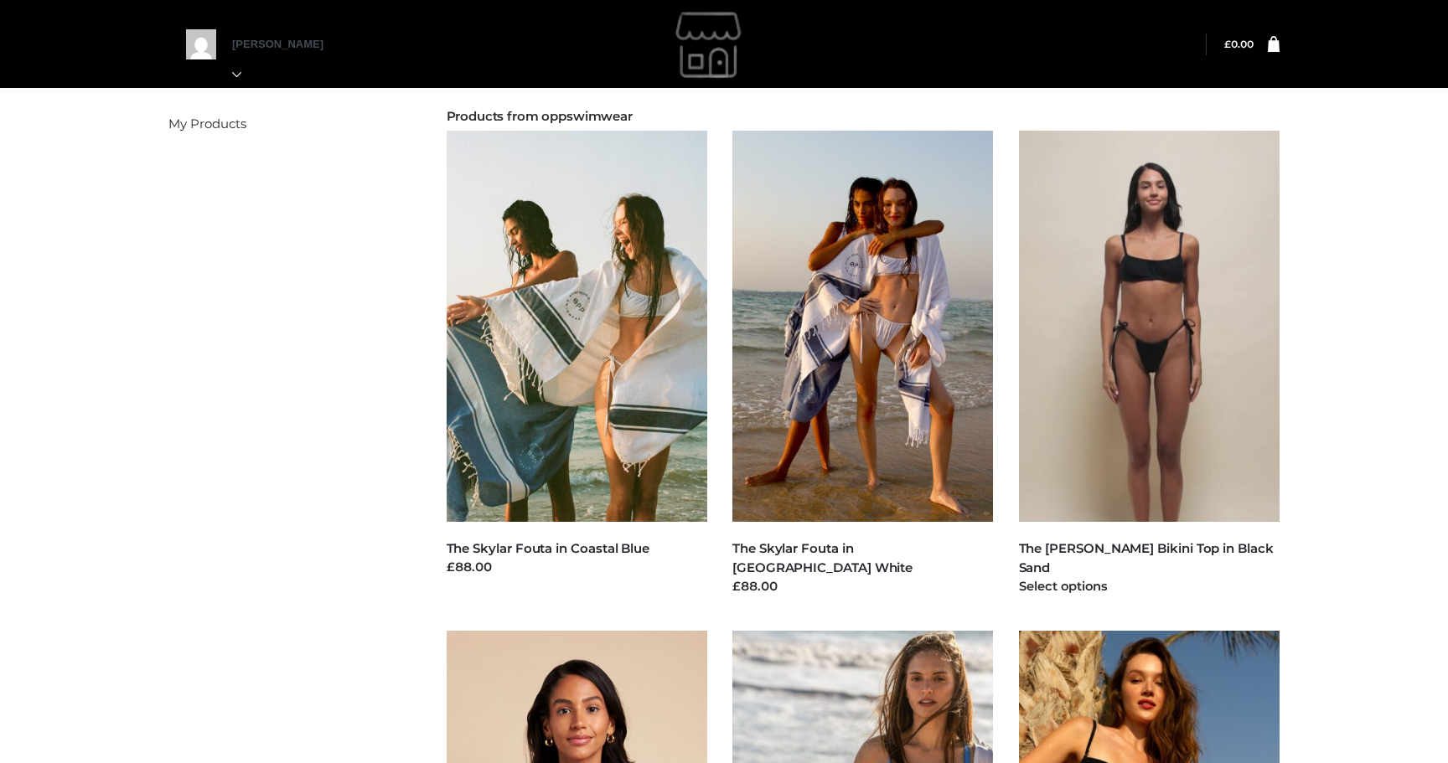
click at [1121, 327] on img at bounding box center [1149, 326] width 261 height 391
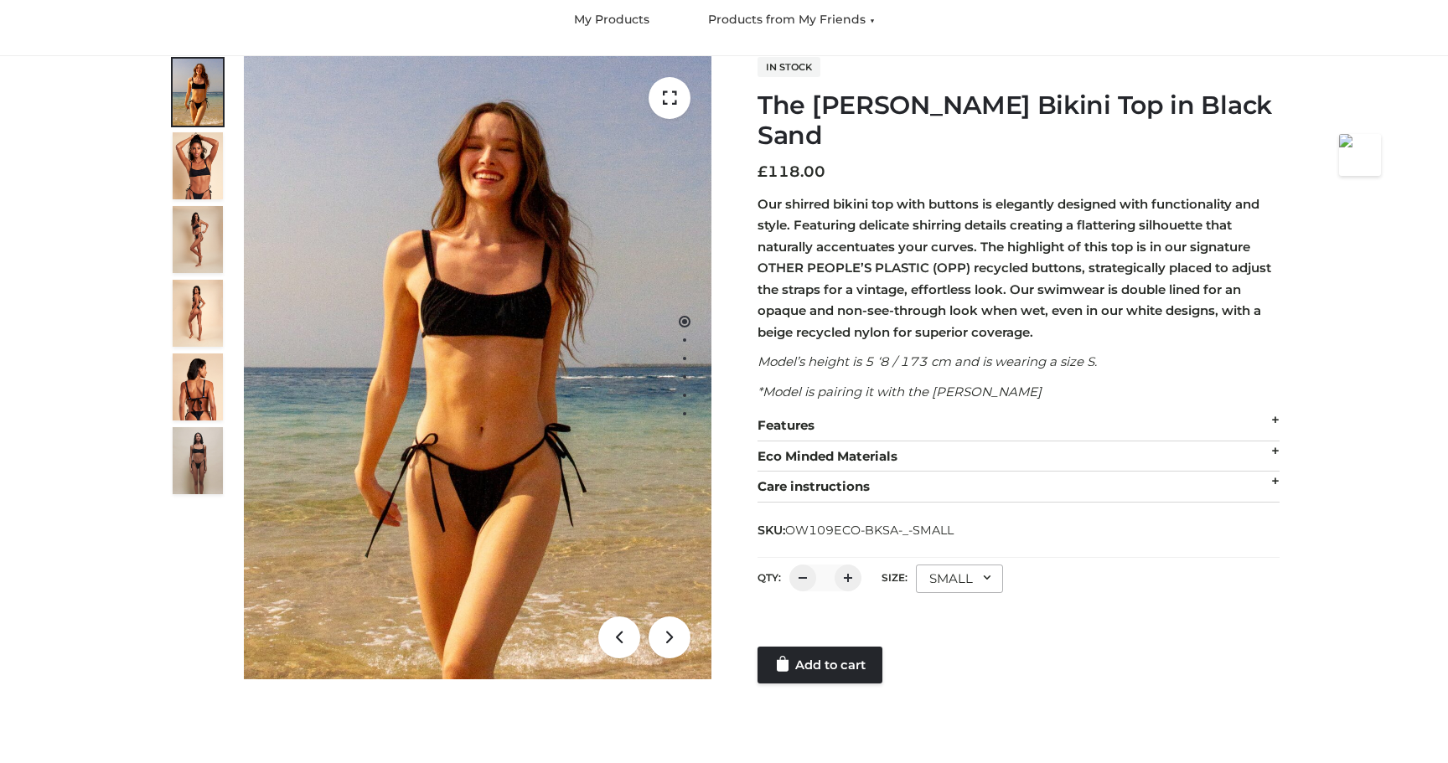
scroll to position [171, 0]
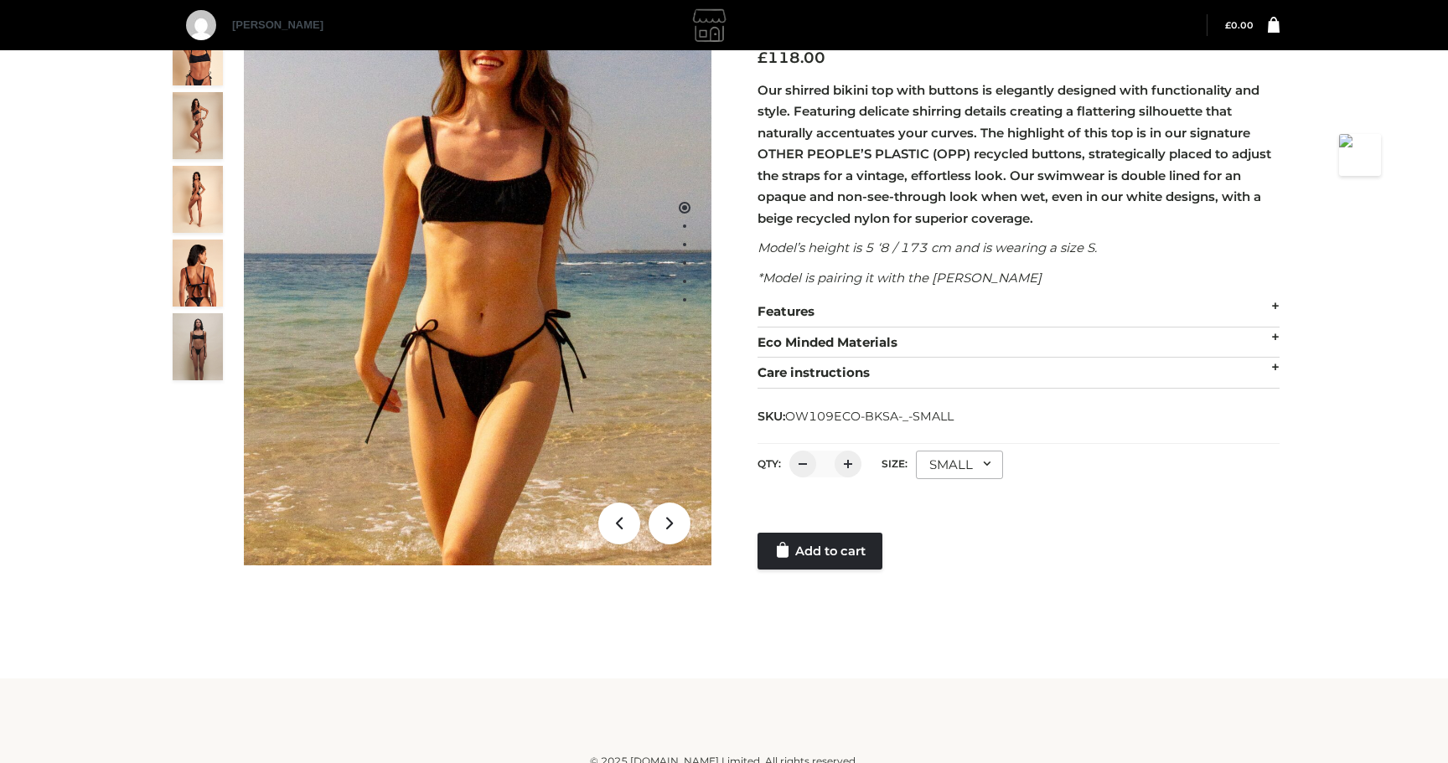
click at [957, 451] on div "SMALL" at bounding box center [959, 465] width 87 height 28
click at [948, 517] on li "SMALL" at bounding box center [991, 535] width 151 height 37
click at [854, 533] on link "Add to cart" at bounding box center [819, 551] width 125 height 37
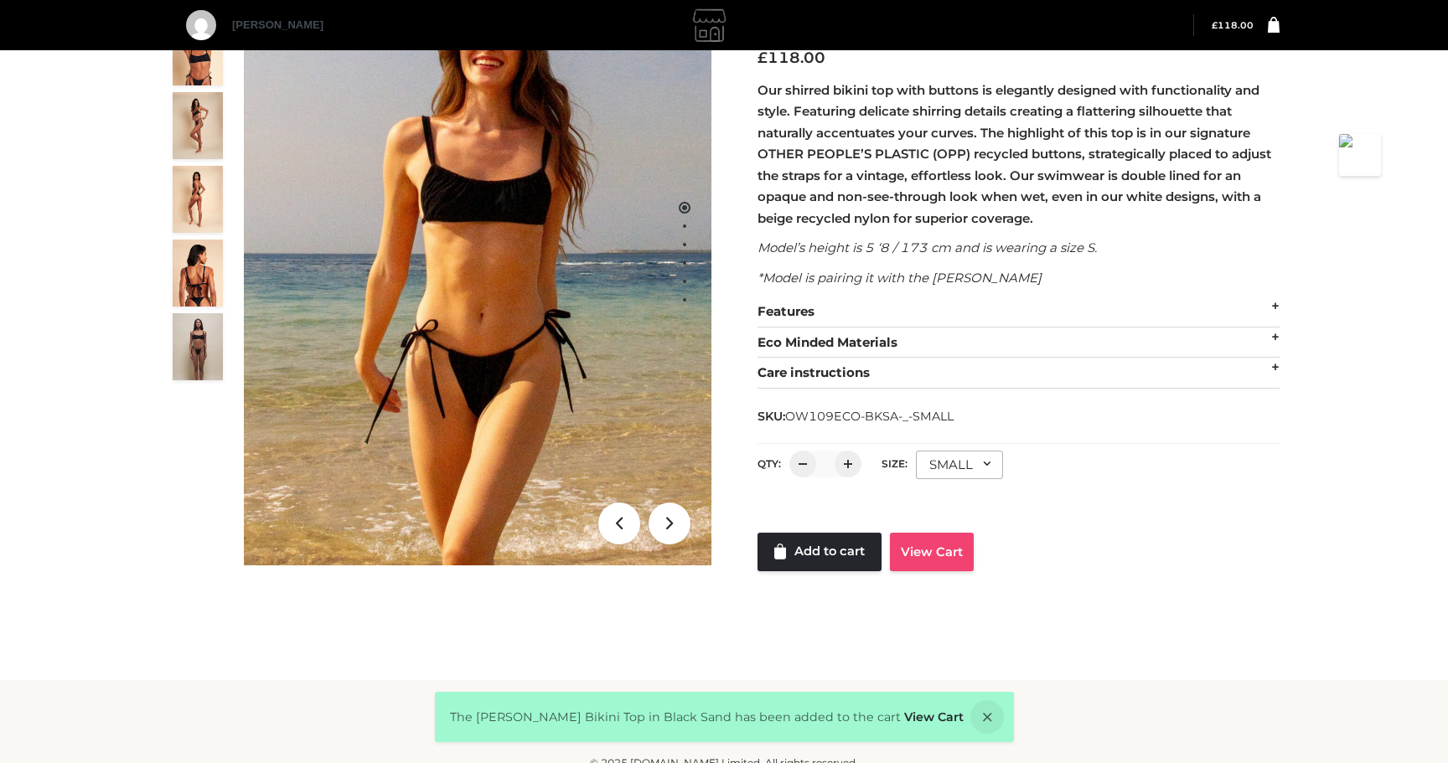
click at [933, 533] on link "View Cart" at bounding box center [932, 552] width 84 height 39
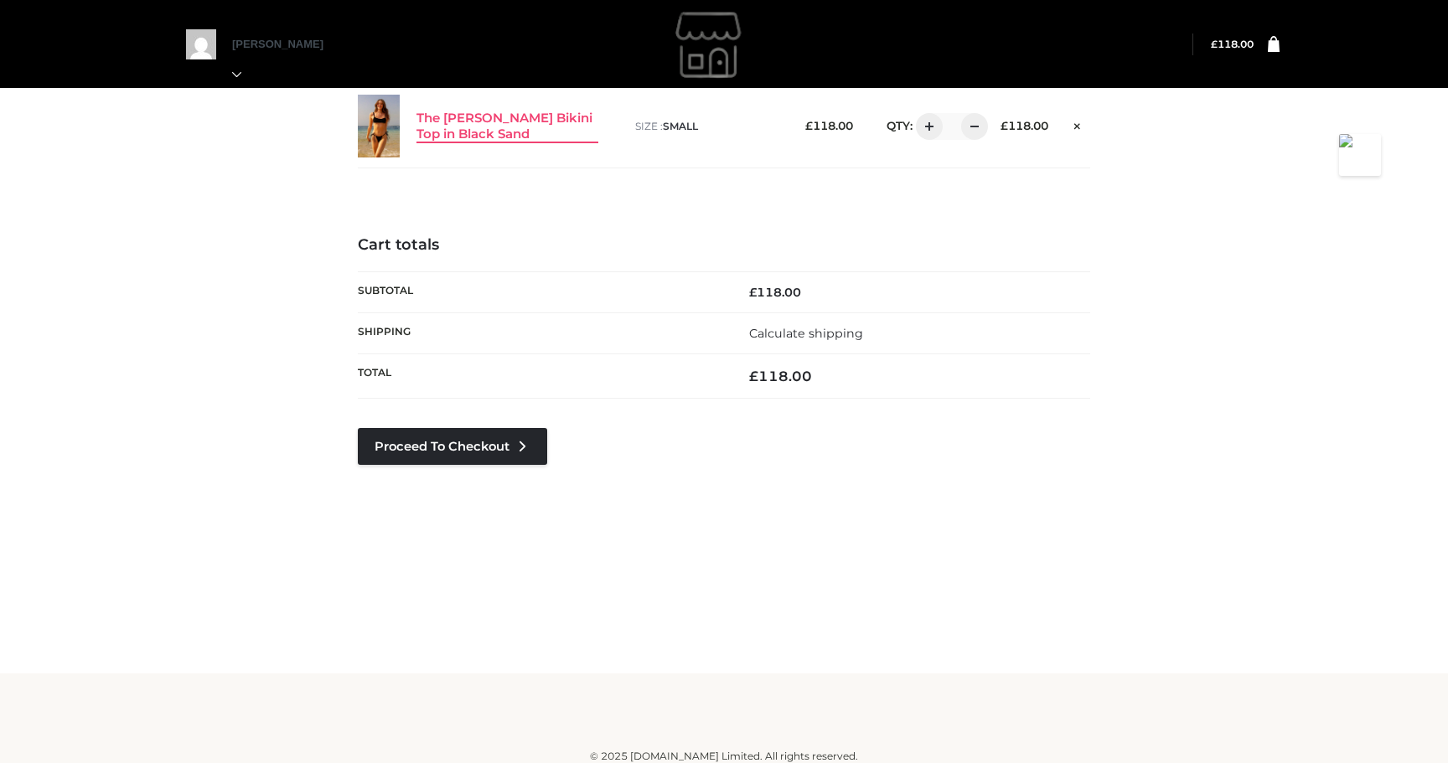
click at [481, 119] on link "The [PERSON_NAME] Bikini Top in Black Sand" at bounding box center [507, 127] width 182 height 32
